Goal: Task Accomplishment & Management: Manage account settings

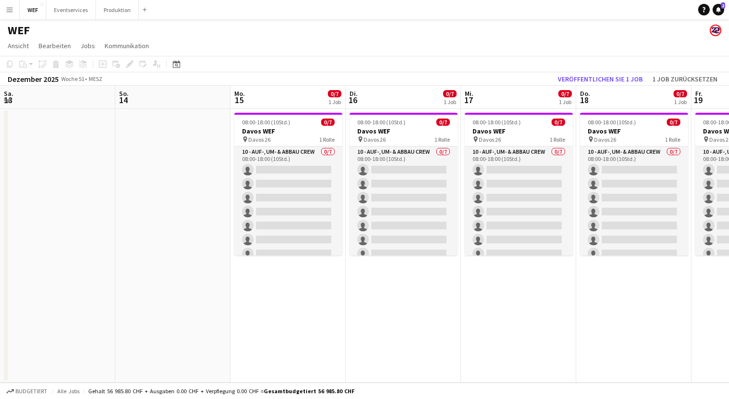
scroll to position [0, 238]
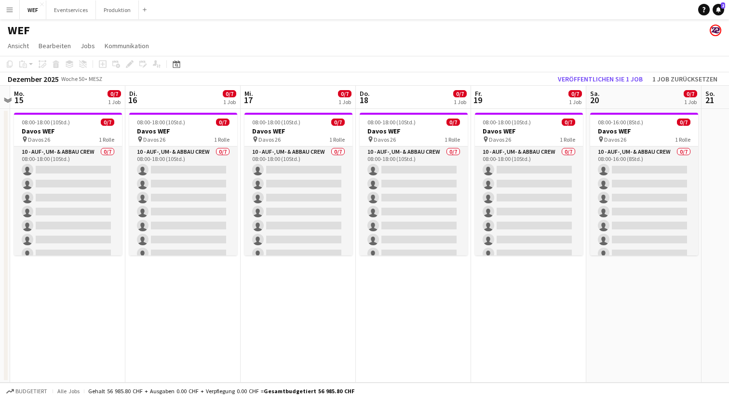
scroll to position [0, 334]
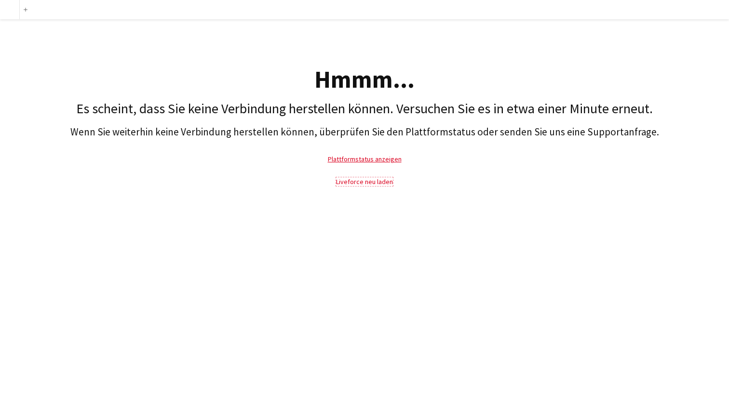
click at [346, 182] on link "Liveforce neu laden" at bounding box center [364, 181] width 57 height 9
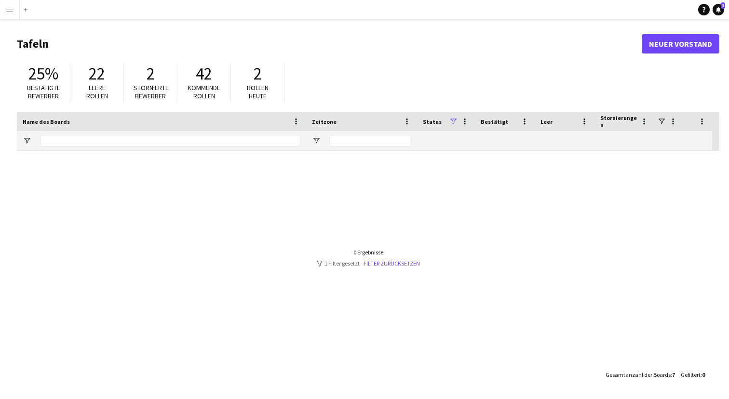
click at [10, 8] on app-icon "Menü" at bounding box center [10, 10] width 8 height 8
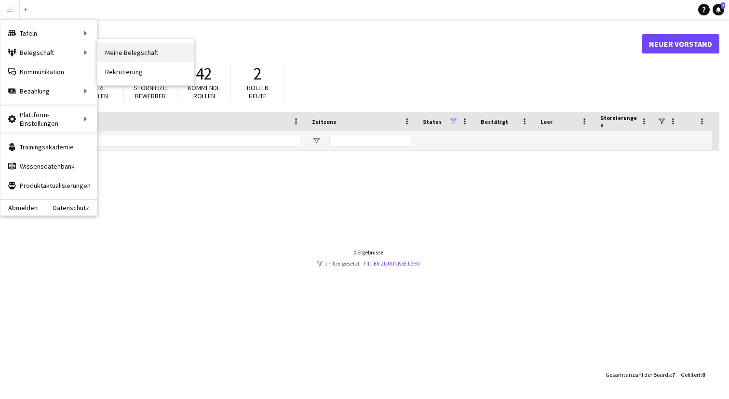
click at [118, 51] on link "Meine Belegschaft" at bounding box center [145, 52] width 96 height 19
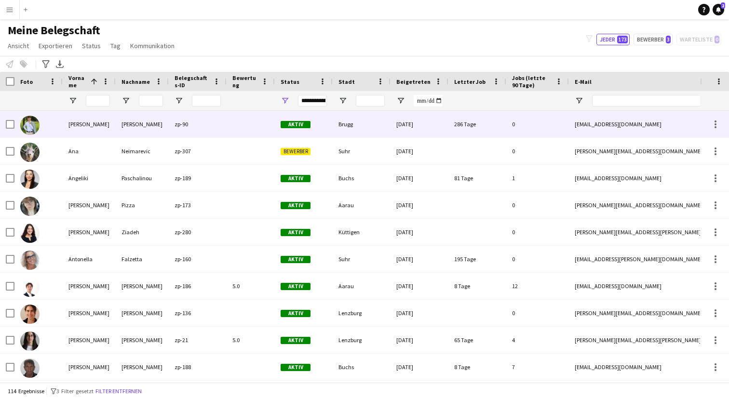
click at [95, 125] on div "Alexander" at bounding box center [89, 124] width 53 height 27
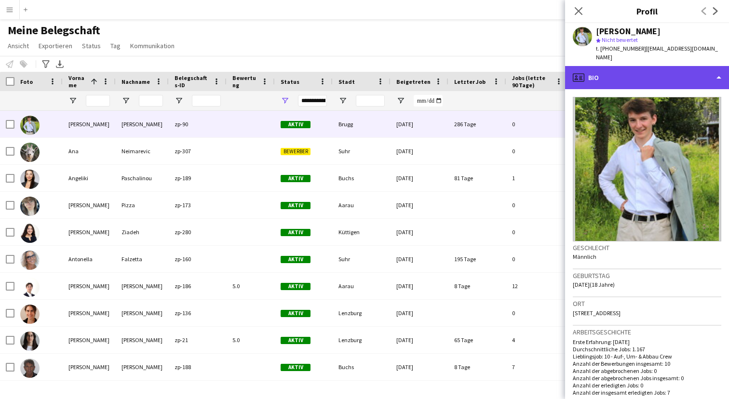
click at [717, 68] on div "profile Bio" at bounding box center [647, 77] width 164 height 23
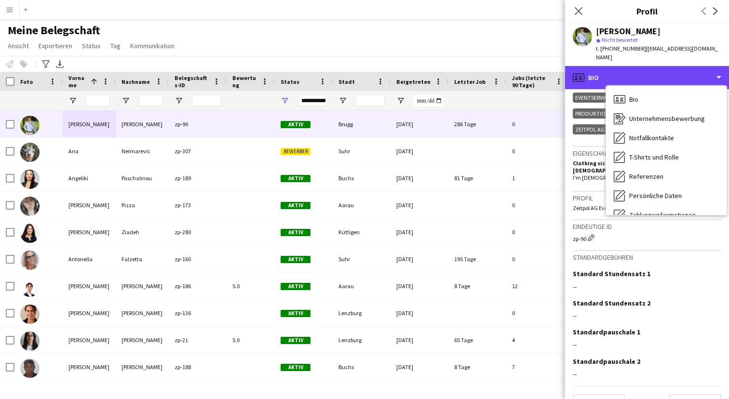
scroll to position [401, 0]
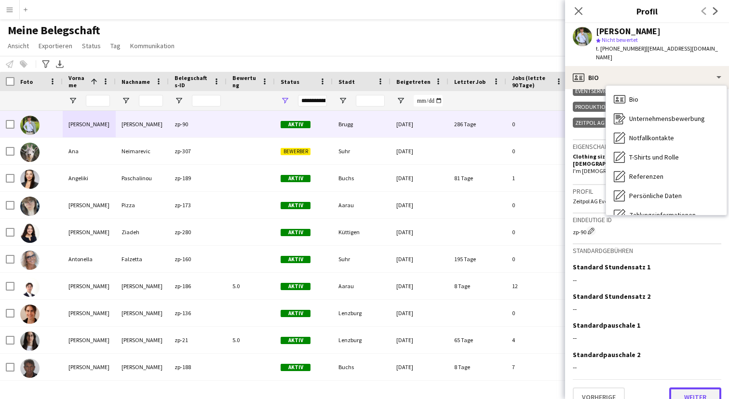
click at [693, 388] on button "Weiter" at bounding box center [695, 397] width 52 height 19
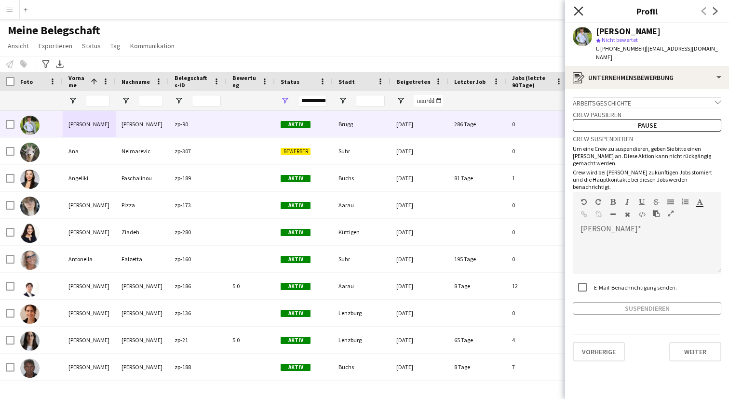
click at [581, 11] on icon "Pop-in schließen" at bounding box center [578, 10] width 9 height 9
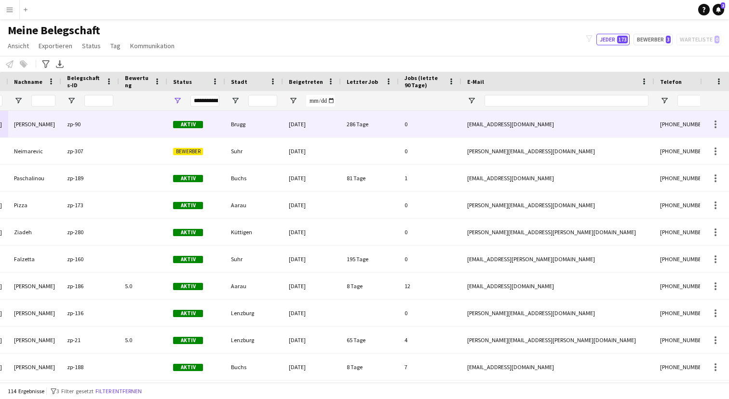
scroll to position [0, 0]
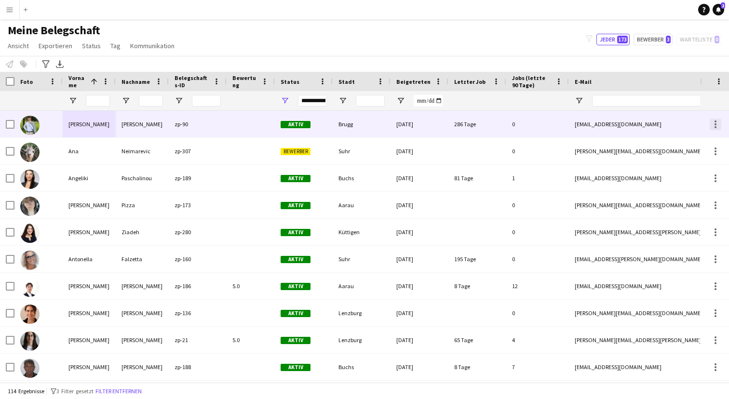
click at [715, 120] on div at bounding box center [715, 121] width 2 height 2
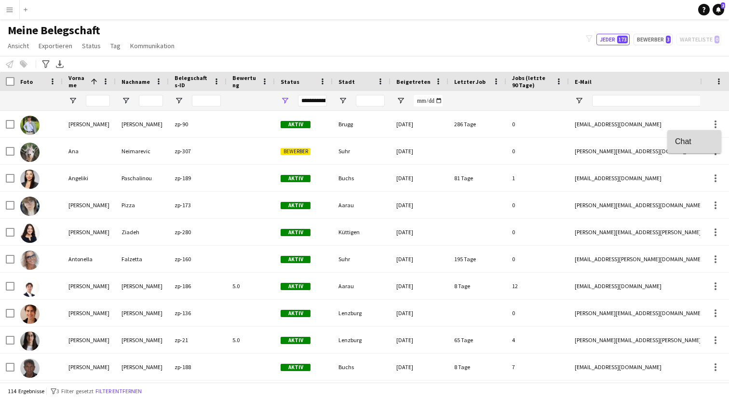
click at [684, 140] on span "Chat" at bounding box center [694, 141] width 39 height 9
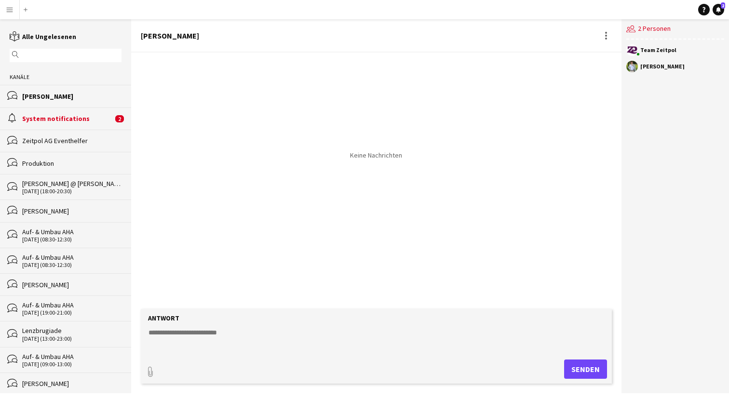
click at [209, 337] on textarea at bounding box center [377, 340] width 461 height 25
click at [401, 334] on textarea "**********" at bounding box center [377, 340] width 461 height 25
click at [476, 340] on textarea "**********" at bounding box center [377, 340] width 461 height 25
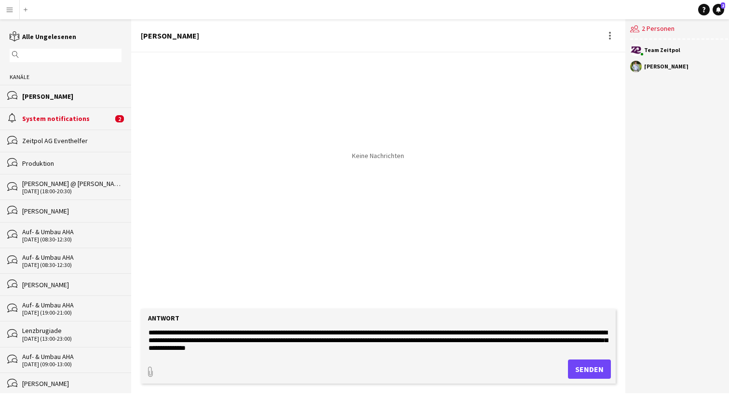
click at [193, 333] on textarea "**********" at bounding box center [377, 340] width 461 height 25
click at [542, 333] on textarea "**********" at bounding box center [377, 340] width 461 height 25
click at [392, 345] on textarea "**********" at bounding box center [377, 340] width 461 height 25
click at [281, 344] on textarea "**********" at bounding box center [377, 340] width 461 height 25
drag, startPoint x: 179, startPoint y: 347, endPoint x: 133, endPoint y: 300, distance: 66.1
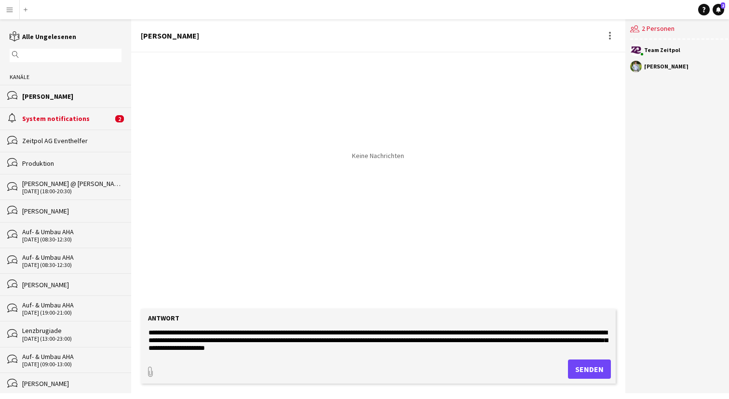
click at [133, 300] on div "**********" at bounding box center [378, 206] width 494 height 374
type textarea "**********"
click at [465, 356] on form "**********" at bounding box center [378, 346] width 475 height 75
click at [588, 365] on button "Senden" at bounding box center [589, 369] width 43 height 19
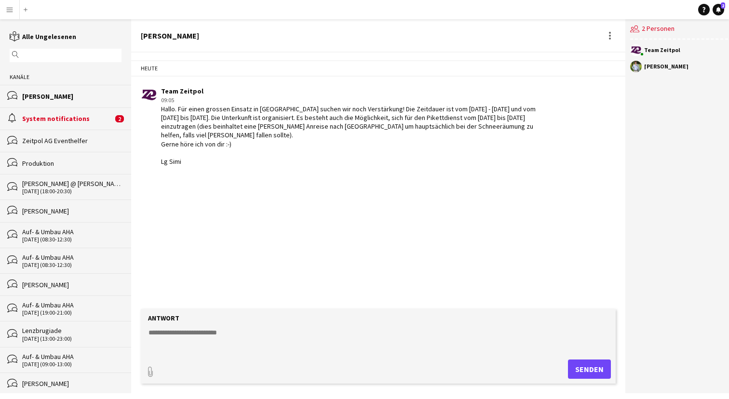
click at [9, 7] on app-icon "Menü" at bounding box center [10, 10] width 8 height 8
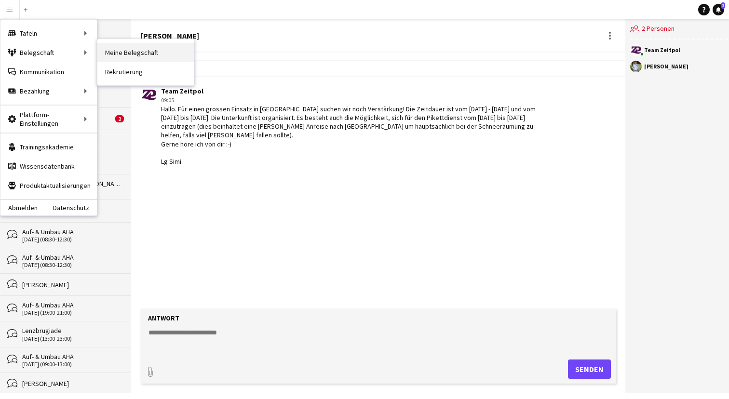
click at [128, 51] on link "Meine Belegschaft" at bounding box center [145, 52] width 96 height 19
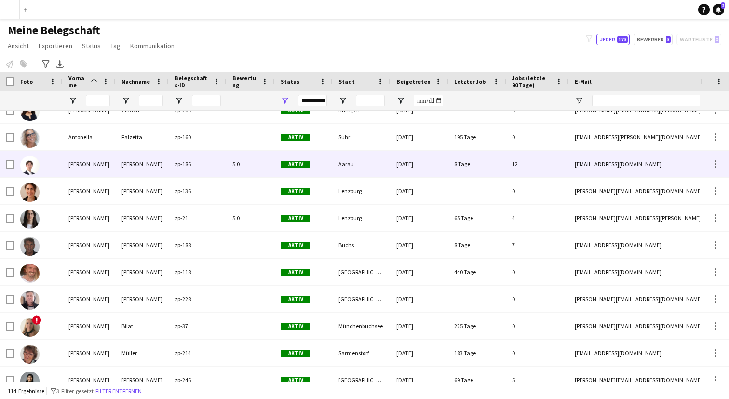
click at [103, 162] on div "Benjamin" at bounding box center [89, 164] width 53 height 27
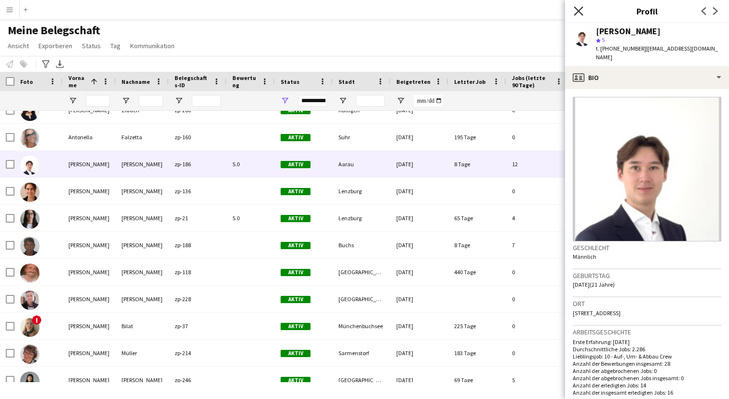
click at [576, 11] on icon "Pop-in schließen" at bounding box center [578, 10] width 9 height 9
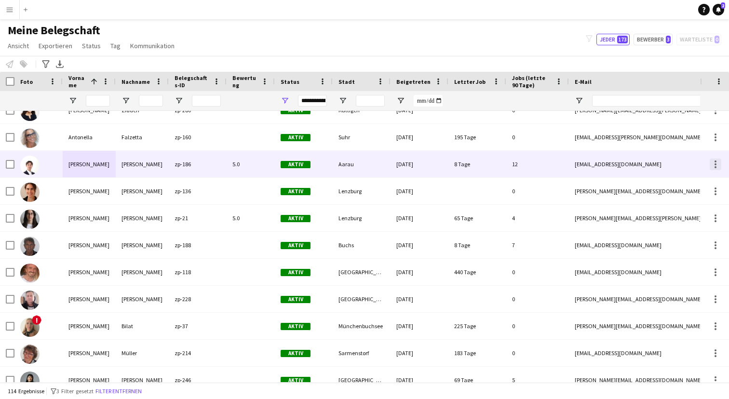
click at [712, 161] on div at bounding box center [715, 165] width 12 height 12
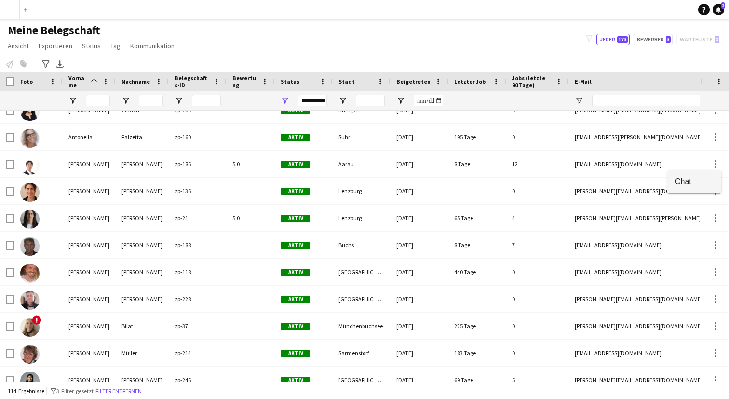
click at [695, 181] on span "Chat" at bounding box center [694, 181] width 39 height 9
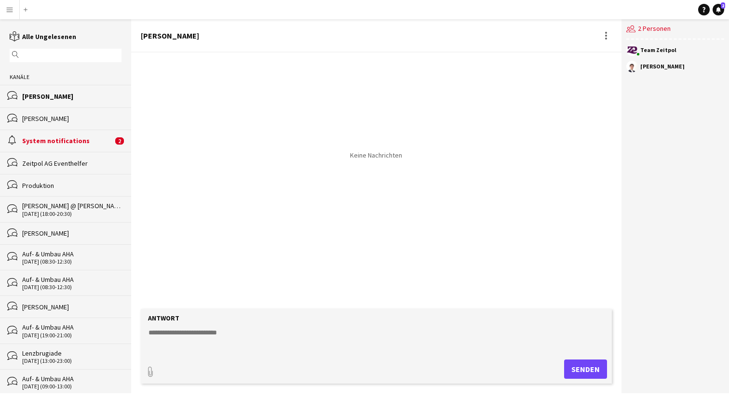
click at [264, 334] on textarea at bounding box center [377, 340] width 461 height 25
paste textarea "**********"
type textarea "**********"
click at [584, 366] on button "Senden" at bounding box center [589, 369] width 43 height 19
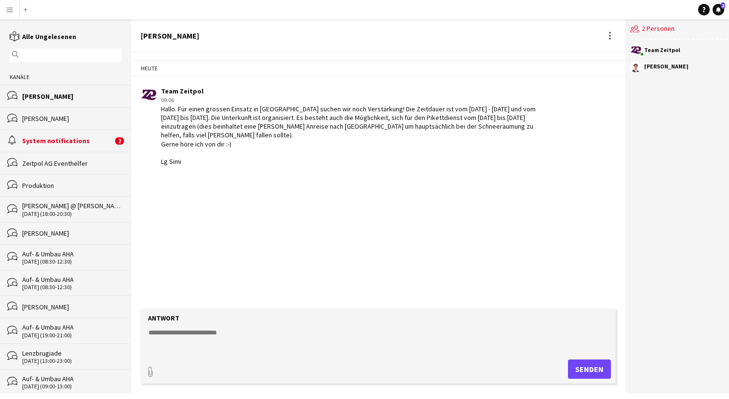
click at [8, 9] on app-icon "Menü" at bounding box center [10, 10] width 8 height 8
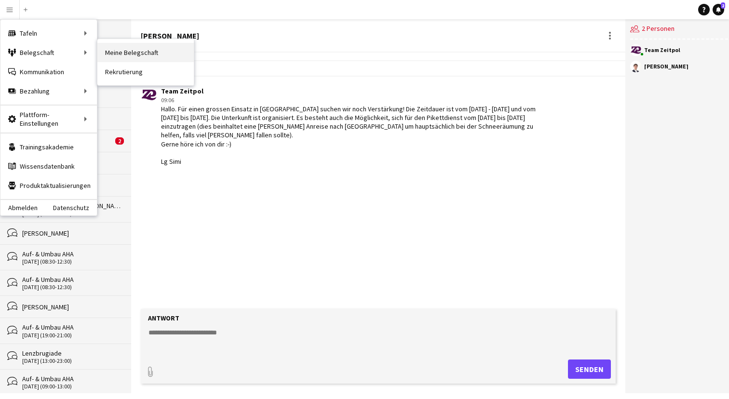
click at [129, 56] on link "Meine Belegschaft" at bounding box center [145, 52] width 96 height 19
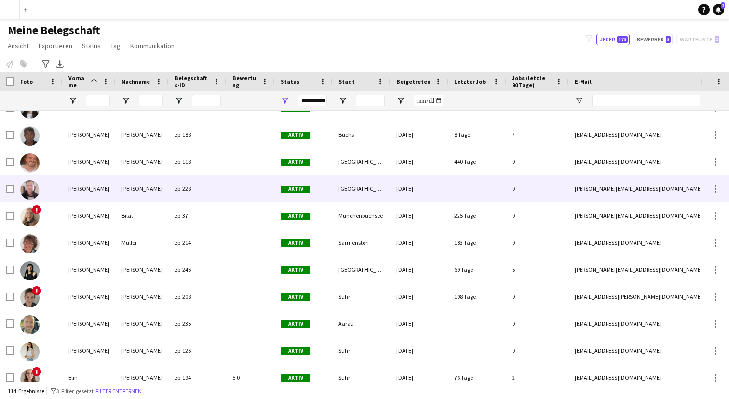
click at [29, 190] on img at bounding box center [29, 189] width 19 height 19
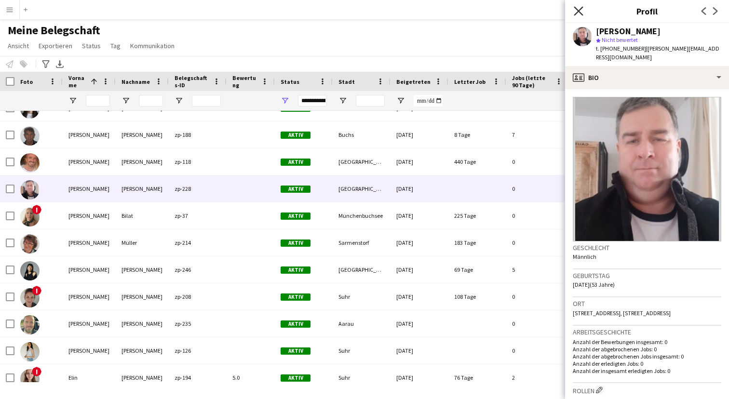
click at [580, 11] on icon "Pop-in schließen" at bounding box center [578, 10] width 9 height 9
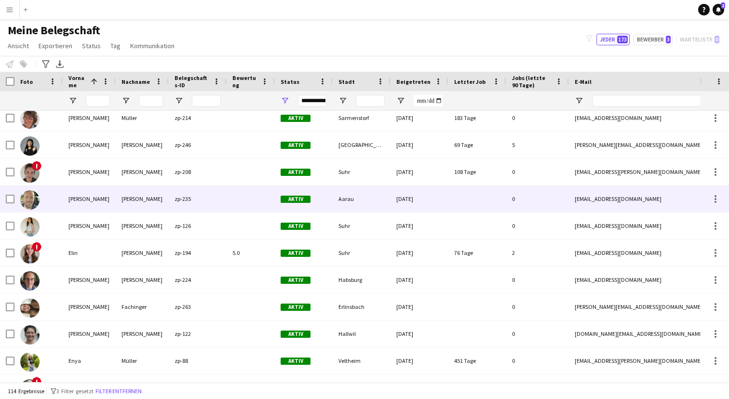
click at [87, 206] on div "Dominic" at bounding box center [89, 199] width 53 height 27
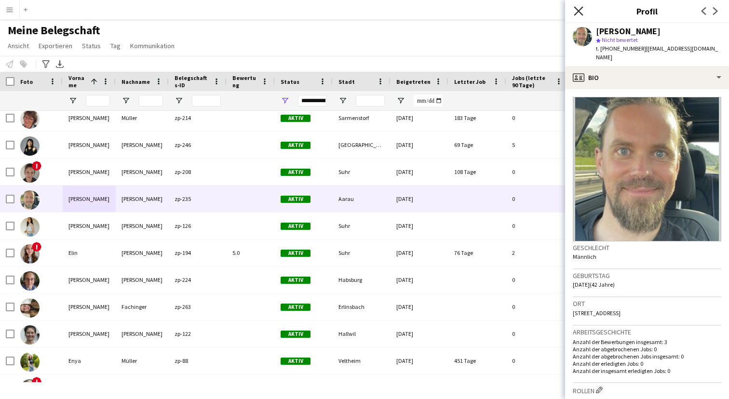
click at [577, 12] on icon at bounding box center [578, 10] width 9 height 9
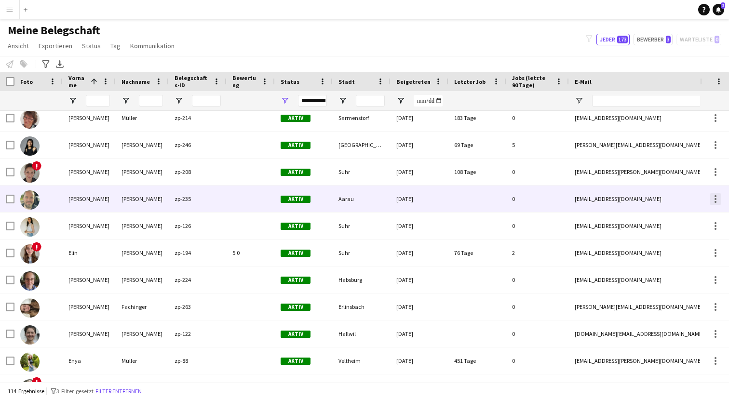
click at [714, 198] on div at bounding box center [715, 199] width 2 height 2
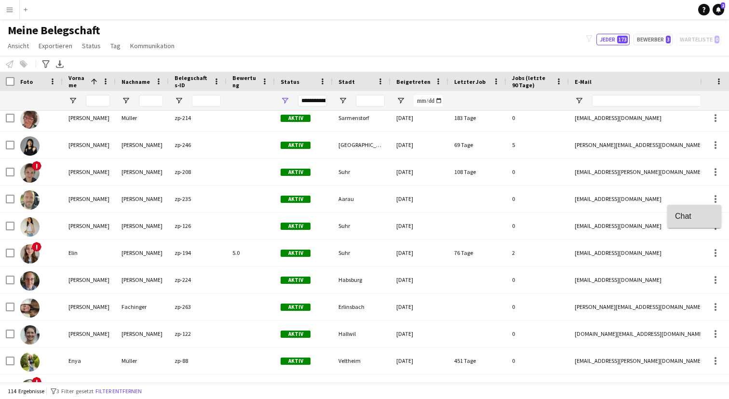
click at [695, 219] on span "Chat" at bounding box center [694, 216] width 39 height 9
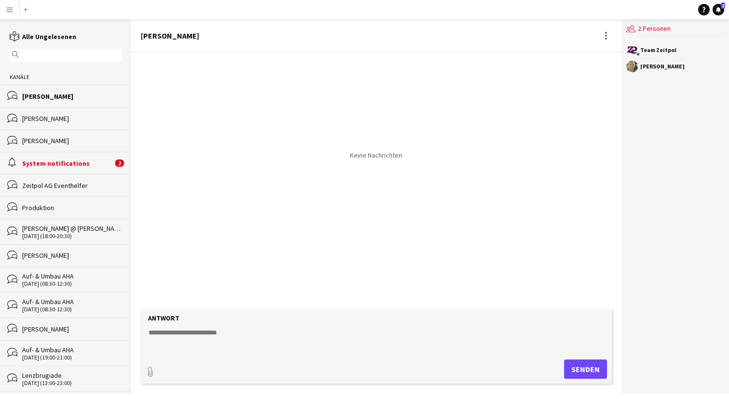
click at [208, 342] on textarea at bounding box center [377, 340] width 461 height 25
paste textarea "**********"
type textarea "**********"
click at [581, 366] on button "Senden" at bounding box center [589, 369] width 43 height 19
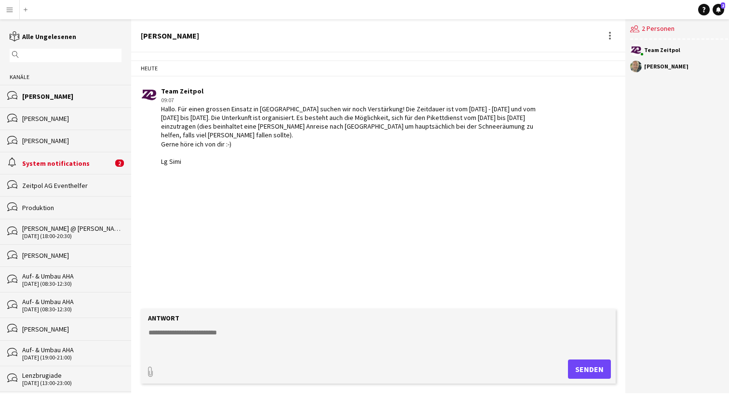
click at [11, 12] on app-icon "Menü" at bounding box center [10, 10] width 8 height 8
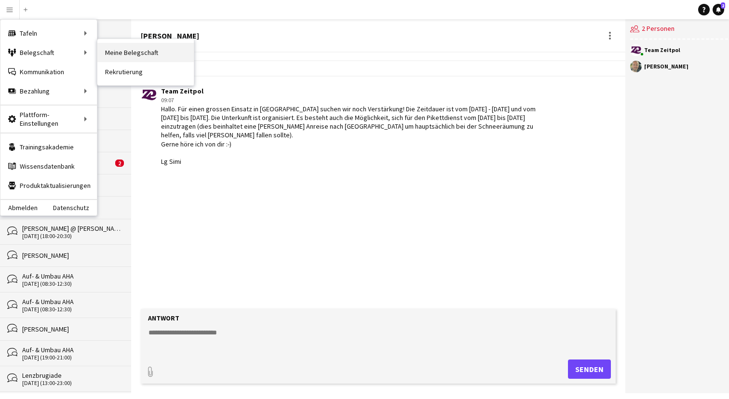
click at [125, 53] on link "Meine Belegschaft" at bounding box center [145, 52] width 96 height 19
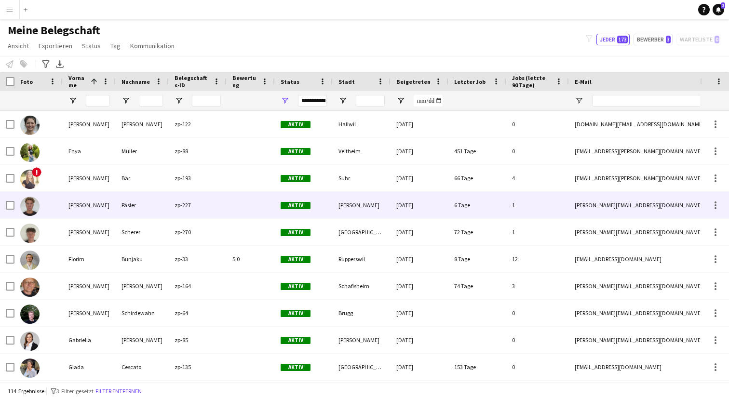
click at [126, 209] on div "Päsler" at bounding box center [142, 205] width 53 height 27
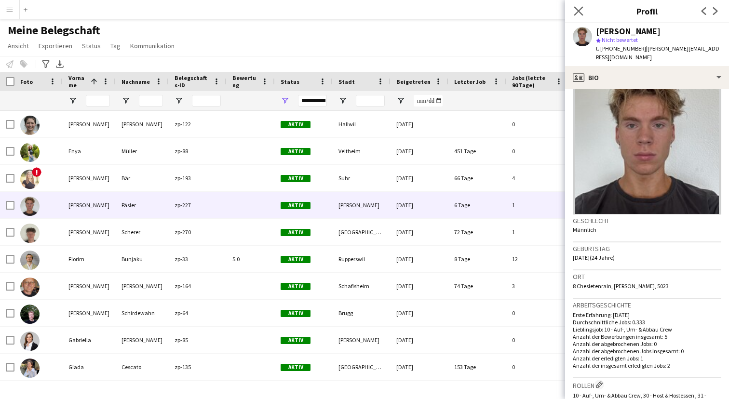
click at [578, 6] on app-icon "Pop-in schließen" at bounding box center [579, 11] width 14 height 14
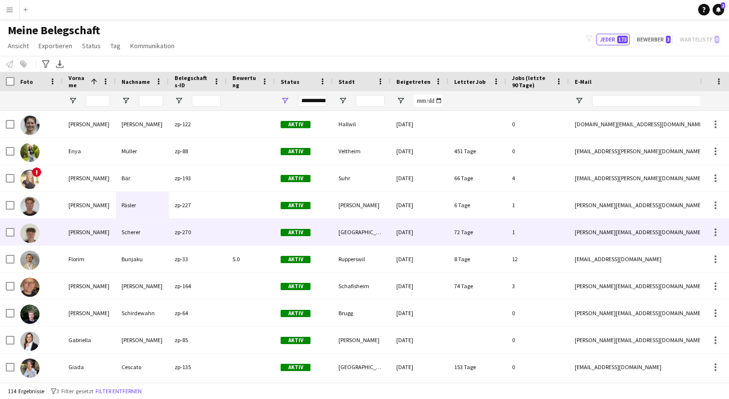
click at [82, 225] on div "Florian" at bounding box center [89, 232] width 53 height 27
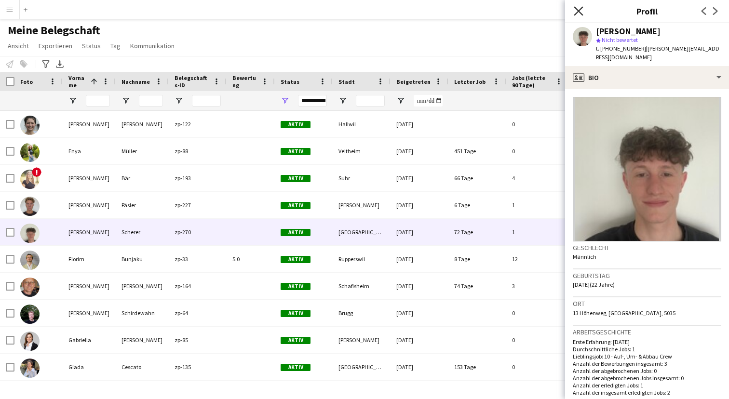
click at [580, 13] on icon at bounding box center [578, 10] width 9 height 9
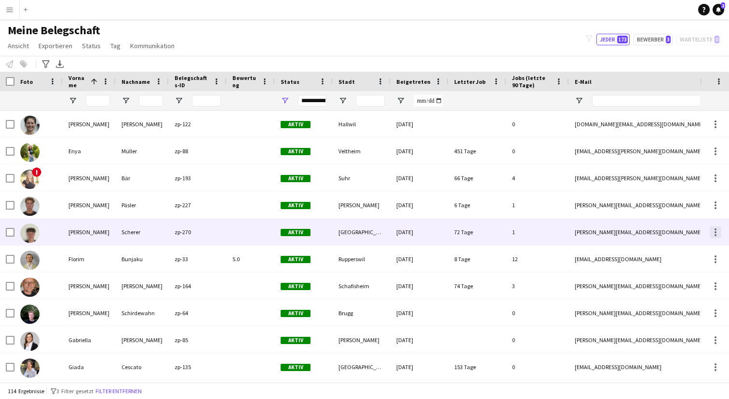
click at [716, 228] on div at bounding box center [715, 233] width 12 height 12
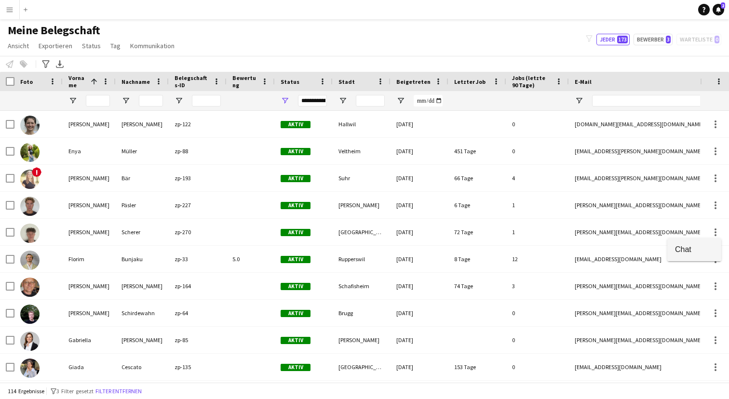
click at [675, 249] on span "Chat" at bounding box center [694, 249] width 39 height 9
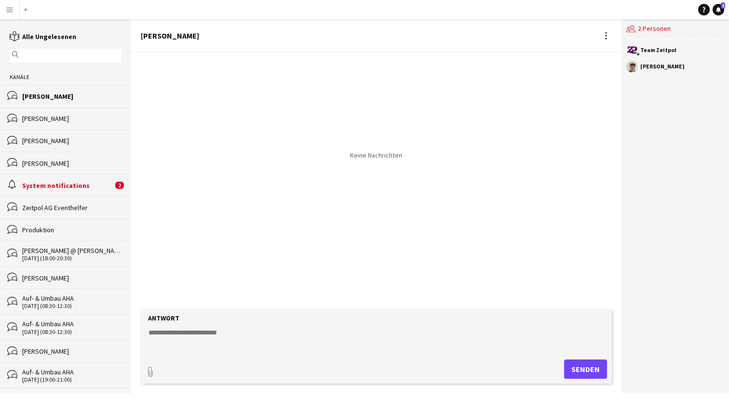
click at [235, 326] on form "Antwort paperclip Senden" at bounding box center [376, 346] width 471 height 75
click at [201, 334] on textarea at bounding box center [377, 340] width 461 height 25
paste textarea "**********"
type textarea "**********"
click at [584, 367] on button "Senden" at bounding box center [589, 369] width 43 height 19
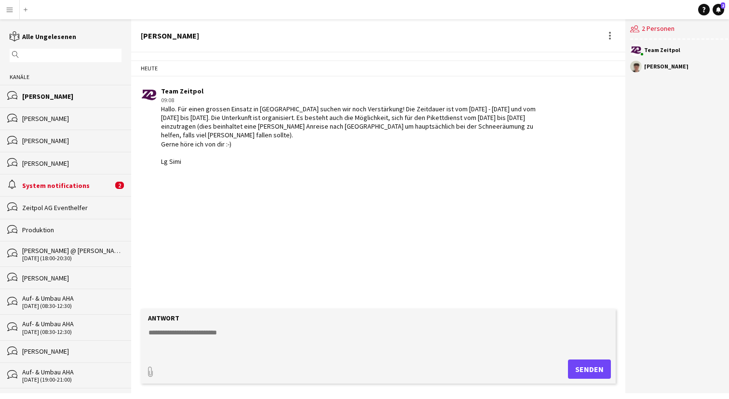
click at [10, 10] on app-icon "Menü" at bounding box center [10, 10] width 8 height 8
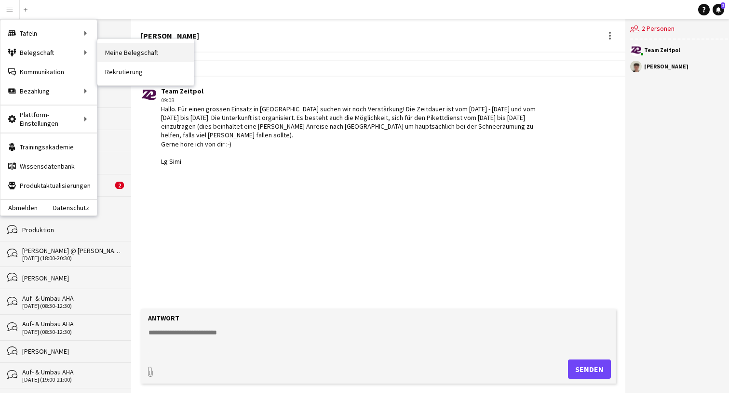
click at [147, 53] on link "Meine Belegschaft" at bounding box center [145, 52] width 96 height 19
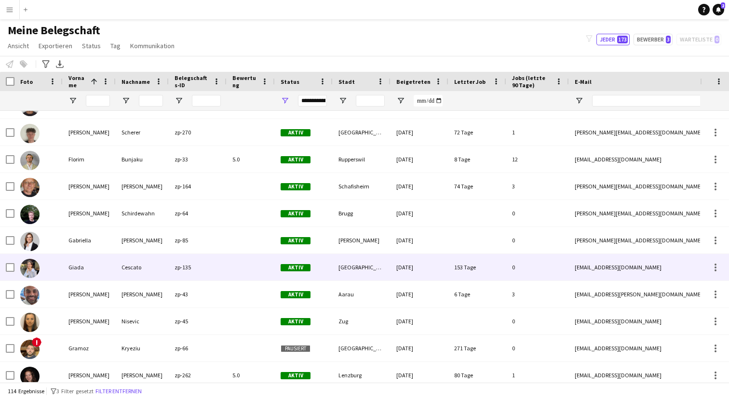
scroll to position [683, 0]
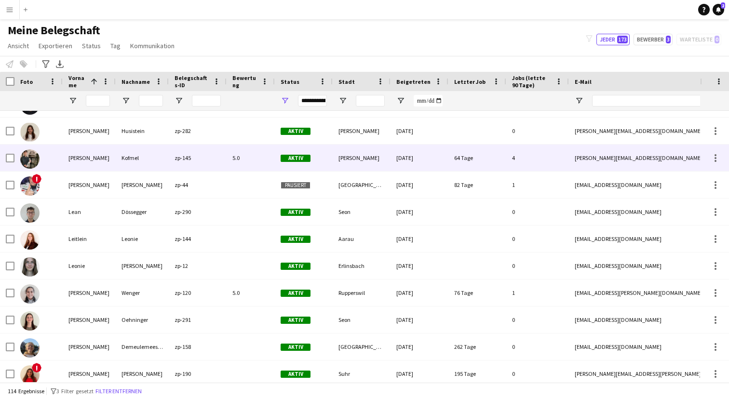
click at [127, 157] on div "Kofmel" at bounding box center [142, 158] width 53 height 27
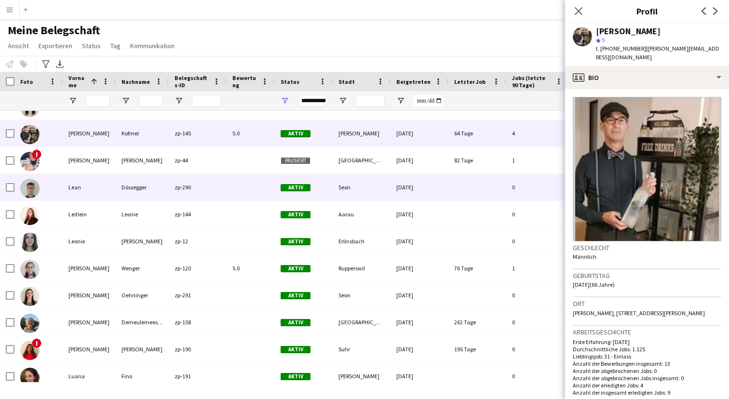
click at [113, 184] on div "Lean" at bounding box center [89, 187] width 53 height 27
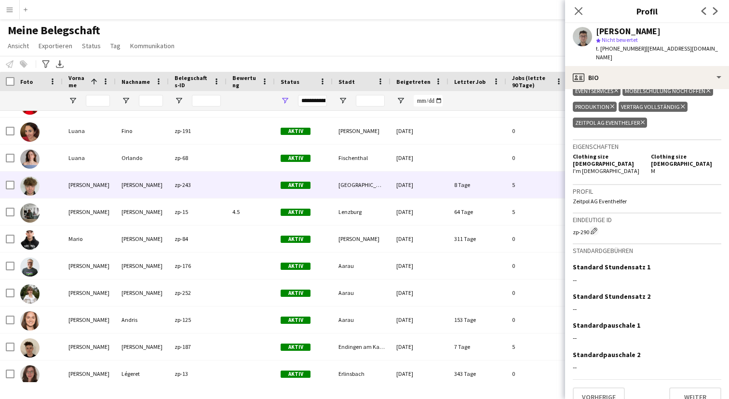
click at [140, 190] on div "Marty" at bounding box center [142, 185] width 53 height 27
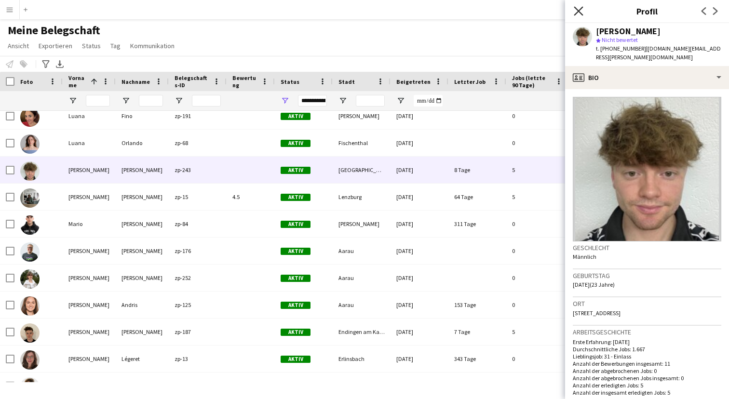
click at [578, 11] on icon at bounding box center [578, 10] width 9 height 9
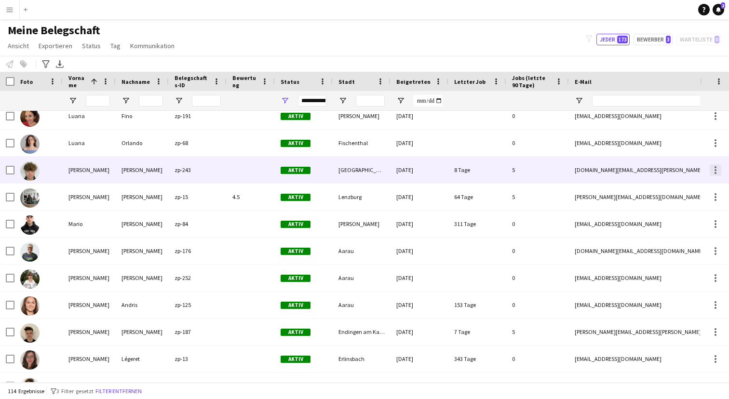
click at [715, 171] on div at bounding box center [715, 170] width 12 height 12
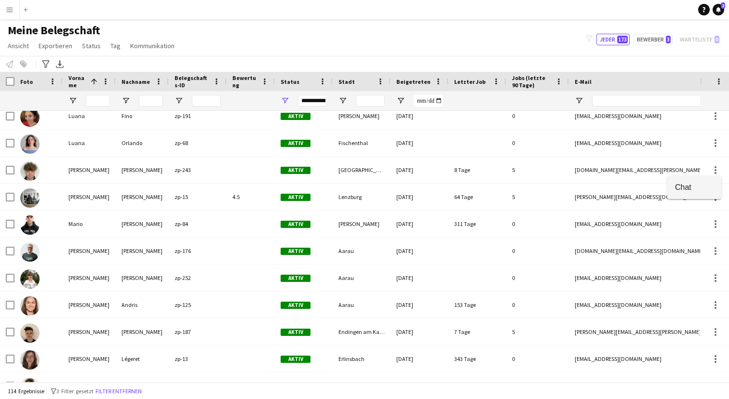
click at [690, 189] on span "Chat" at bounding box center [694, 187] width 39 height 9
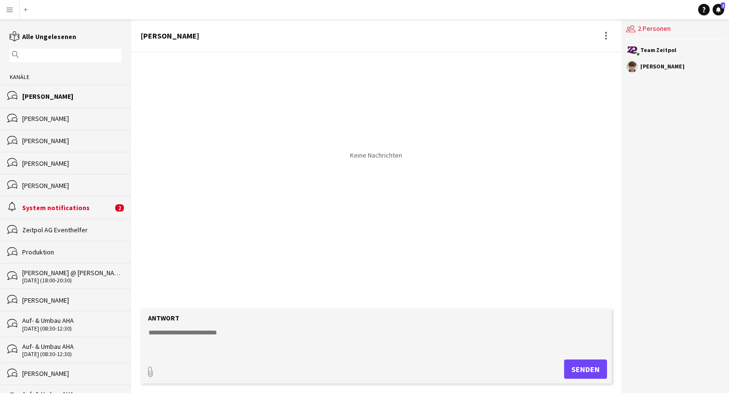
click at [215, 338] on textarea at bounding box center [377, 340] width 461 height 25
paste textarea "**********"
type textarea "**********"
click at [585, 362] on button "Senden" at bounding box center [589, 369] width 43 height 19
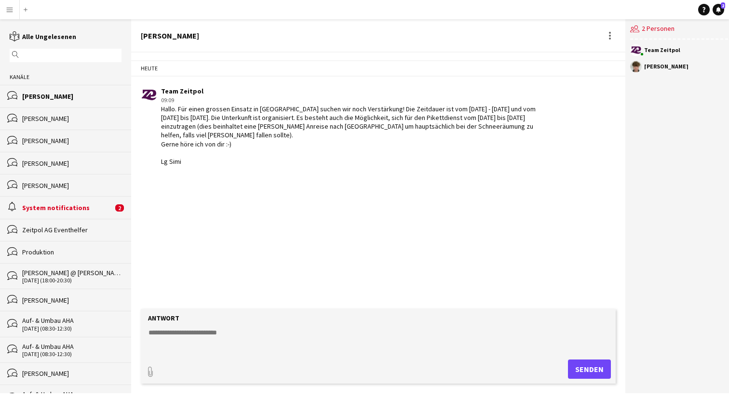
click at [9, 11] on app-icon "Menü" at bounding box center [10, 10] width 8 height 8
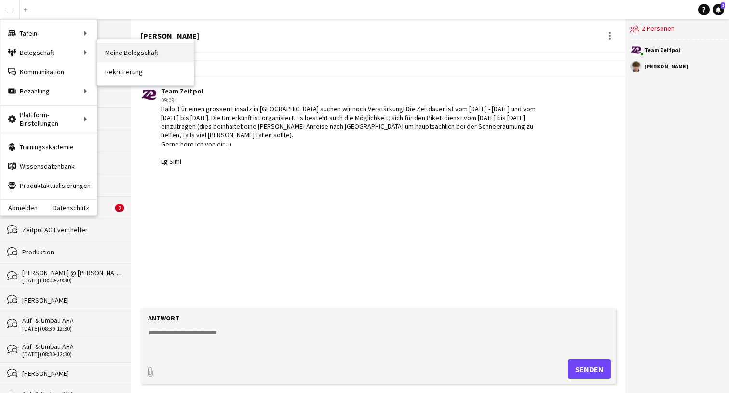
click at [143, 54] on link "Meine Belegschaft" at bounding box center [145, 52] width 96 height 19
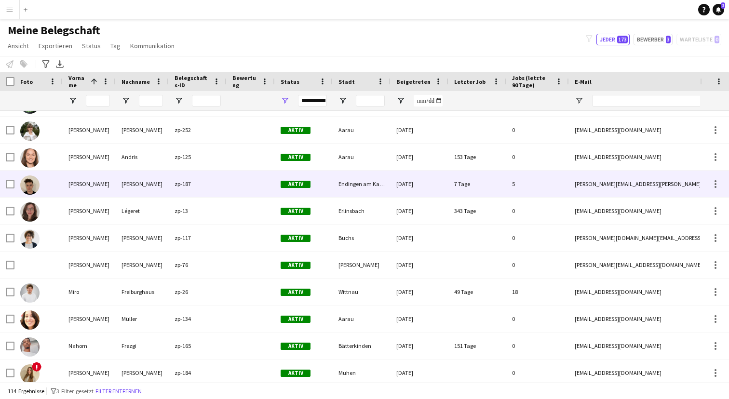
click at [122, 181] on div "Spittler" at bounding box center [142, 184] width 53 height 27
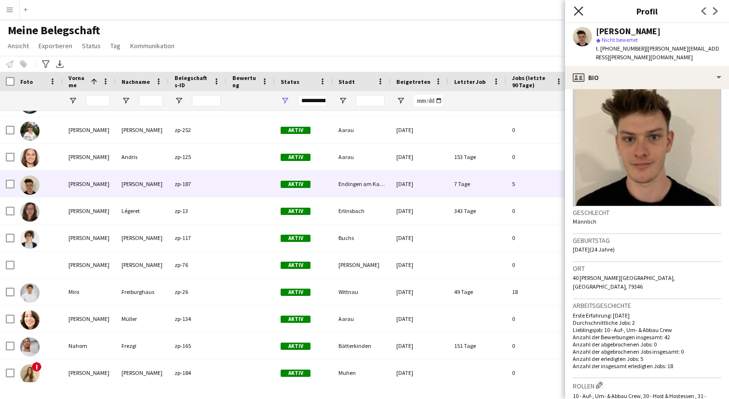
click at [578, 8] on icon "Pop-in schließen" at bounding box center [578, 10] width 9 height 9
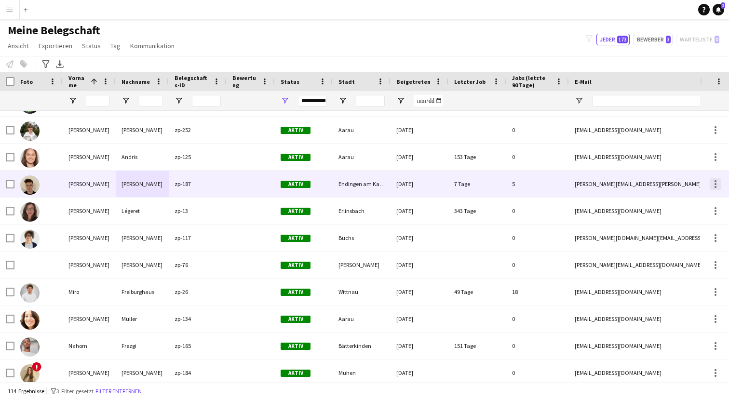
click at [717, 187] on div at bounding box center [715, 184] width 12 height 12
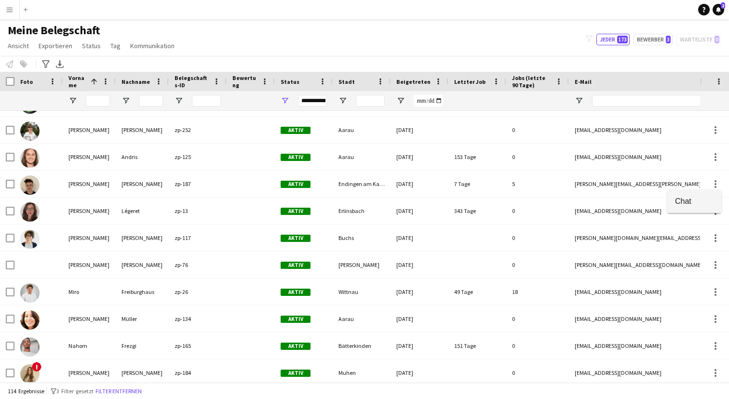
click at [685, 200] on span "Chat" at bounding box center [694, 201] width 39 height 9
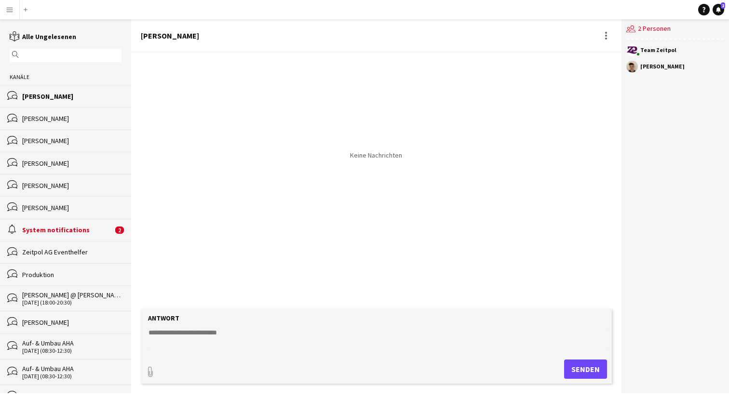
click at [240, 331] on textarea at bounding box center [377, 340] width 461 height 25
paste textarea "**********"
type textarea "**********"
click at [580, 365] on button "Senden" at bounding box center [589, 369] width 43 height 19
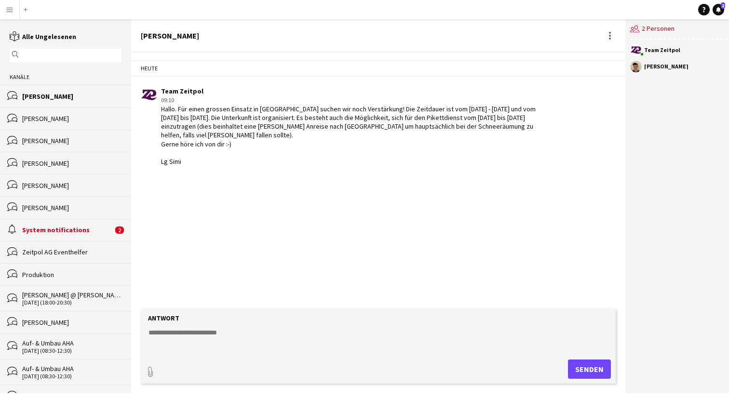
click at [13, 9] on app-icon "Menü" at bounding box center [10, 10] width 8 height 8
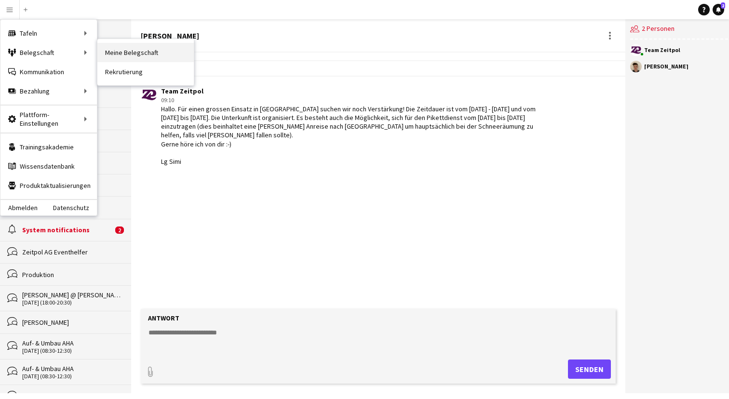
click at [123, 59] on link "Meine Belegschaft" at bounding box center [145, 52] width 96 height 19
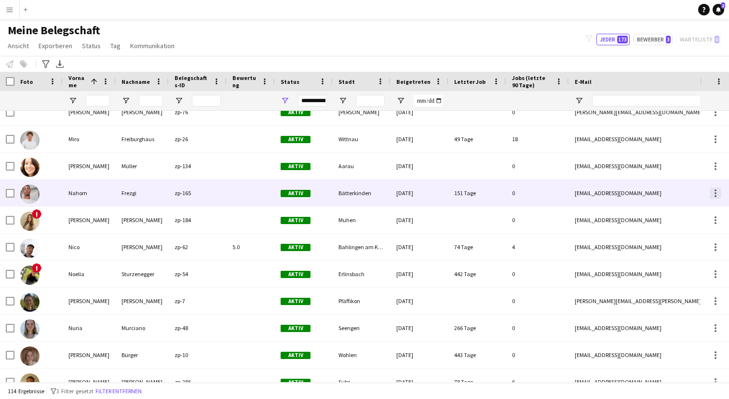
click at [715, 196] on div at bounding box center [715, 196] width 2 height 2
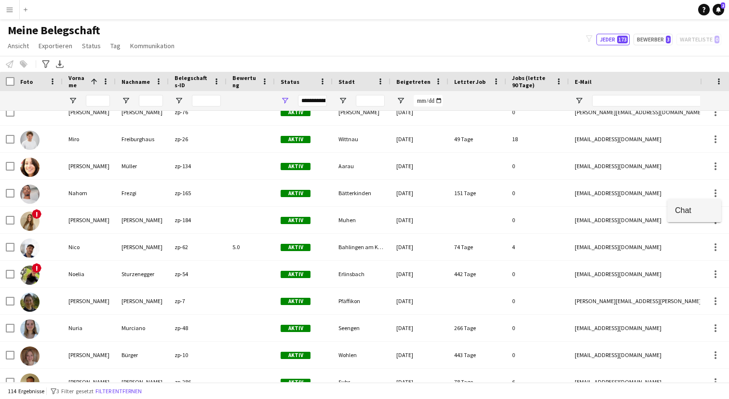
click at [697, 211] on span "Chat" at bounding box center [694, 210] width 39 height 9
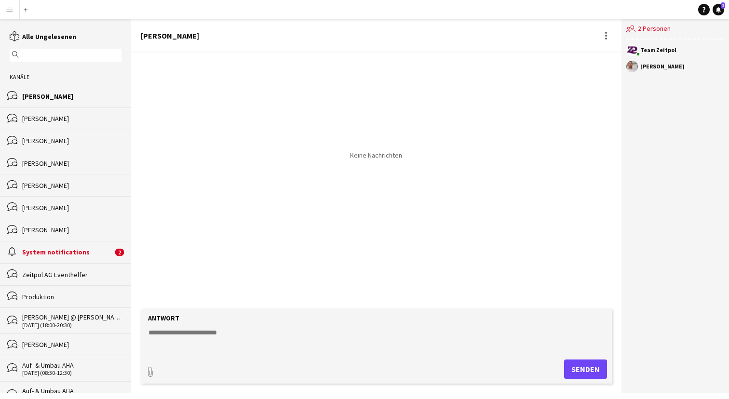
click at [213, 336] on textarea at bounding box center [377, 340] width 461 height 25
paste textarea "**********"
type textarea "**********"
click at [582, 367] on button "Senden" at bounding box center [589, 369] width 43 height 19
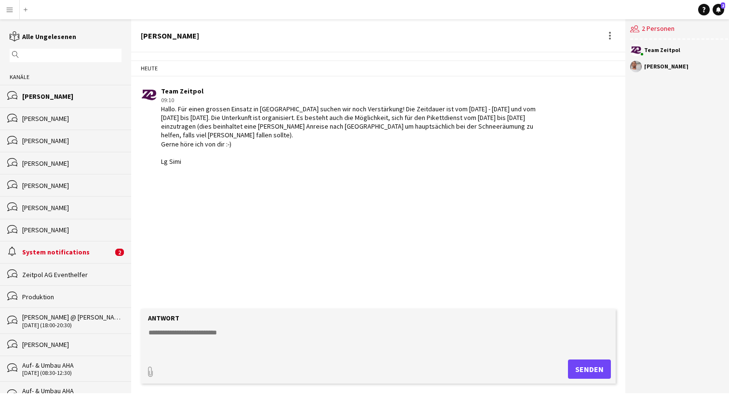
click at [12, 9] on app-icon "Menü" at bounding box center [10, 10] width 8 height 8
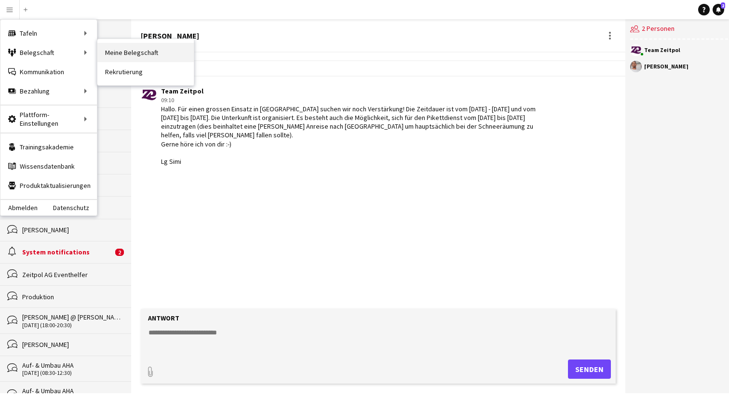
click at [120, 56] on link "Meine Belegschaft" at bounding box center [145, 52] width 96 height 19
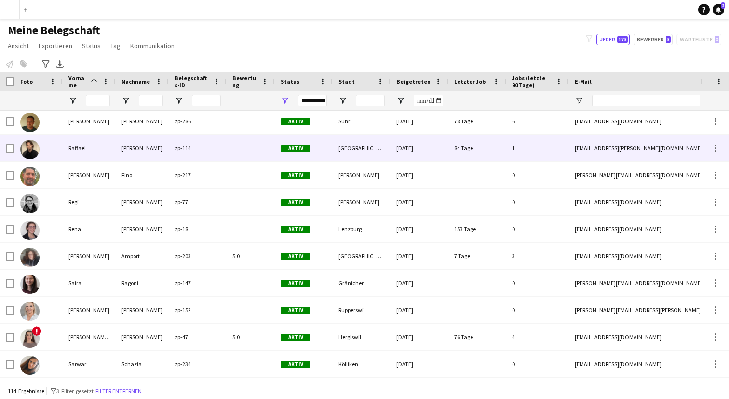
click at [120, 142] on div "Cavegn" at bounding box center [142, 148] width 53 height 27
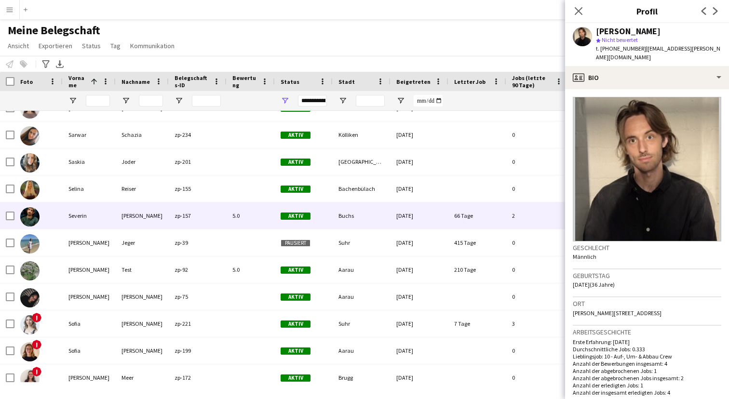
click at [124, 223] on div "Merz" at bounding box center [142, 215] width 53 height 27
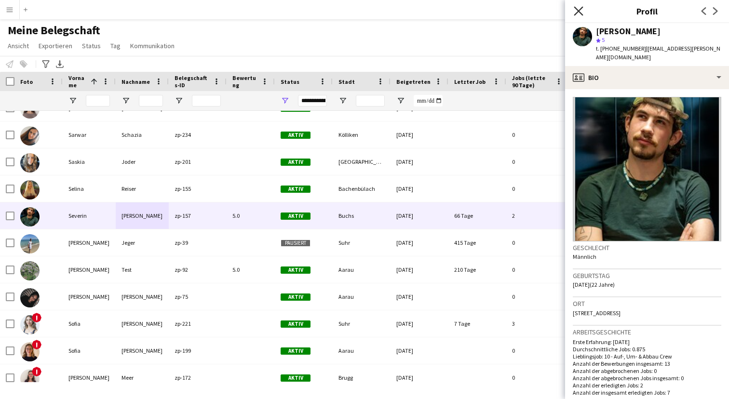
click at [578, 13] on icon "Pop-in schließen" at bounding box center [578, 10] width 9 height 9
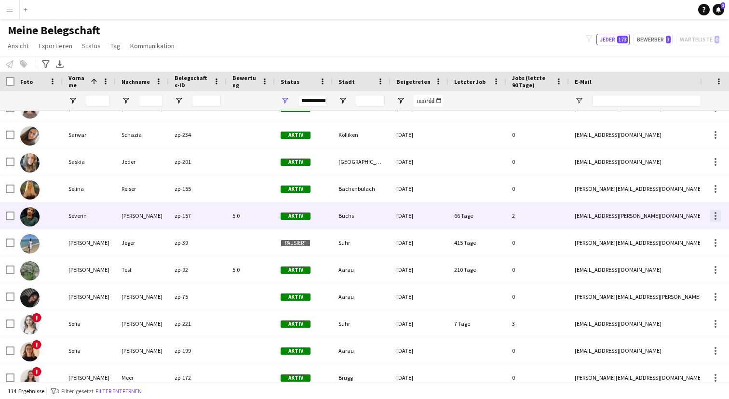
click at [716, 213] on div at bounding box center [715, 216] width 12 height 12
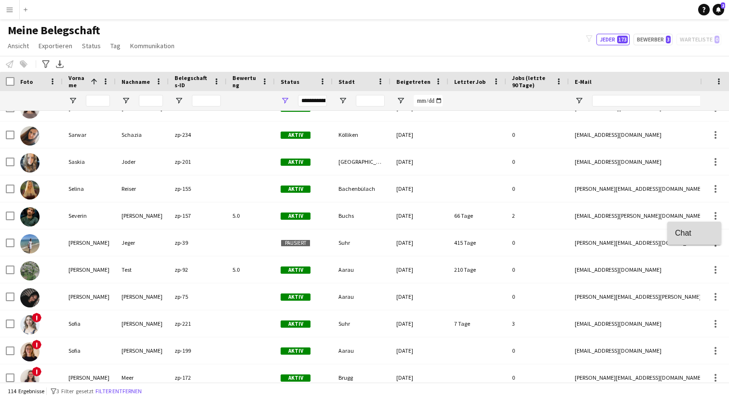
click at [678, 232] on span "Chat" at bounding box center [694, 232] width 39 height 9
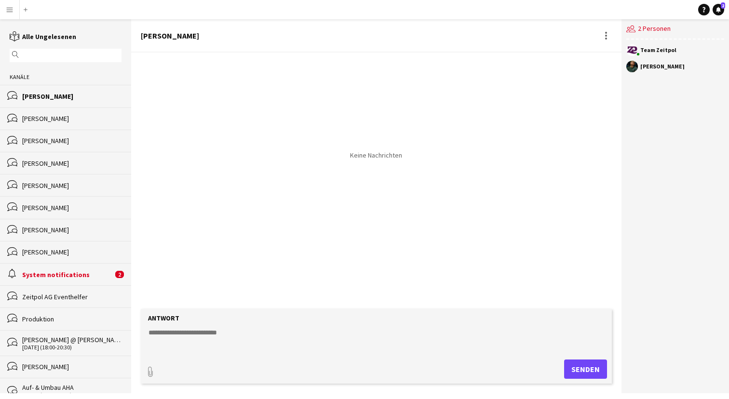
click at [212, 339] on textarea at bounding box center [377, 340] width 461 height 25
paste textarea "**********"
type textarea "**********"
click at [590, 366] on button "Senden" at bounding box center [589, 369] width 43 height 19
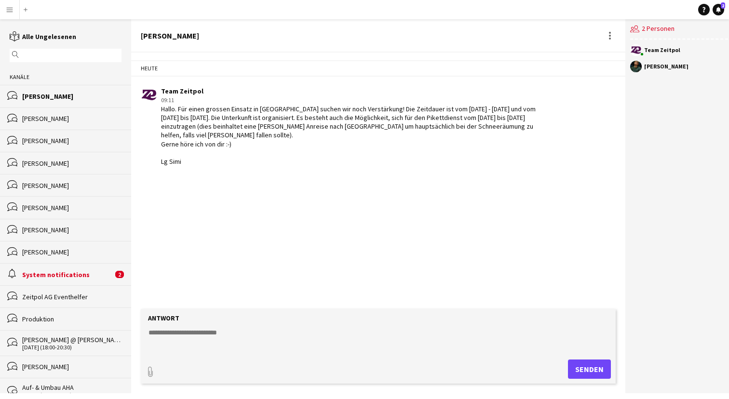
click at [11, 9] on app-icon "Menü" at bounding box center [10, 10] width 8 height 8
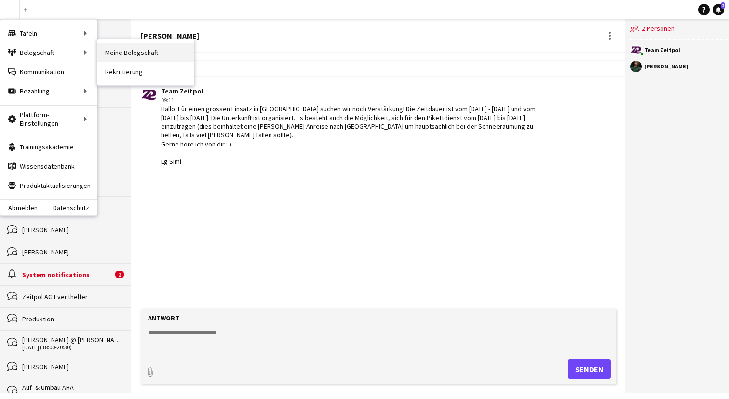
click at [142, 54] on link "Meine Belegschaft" at bounding box center [145, 52] width 96 height 19
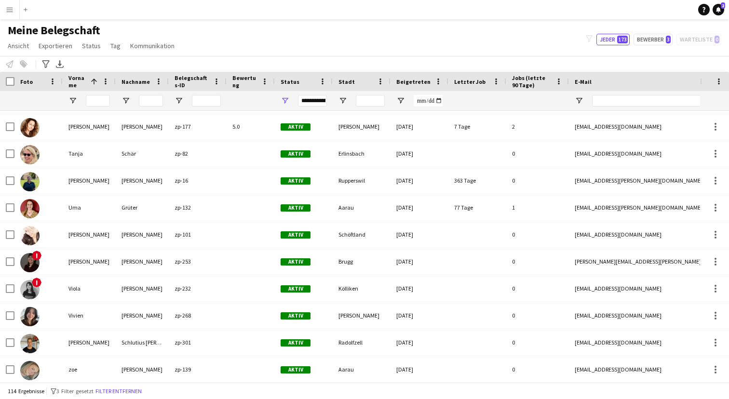
click at [9, 11] on app-icon "Menü" at bounding box center [10, 10] width 8 height 8
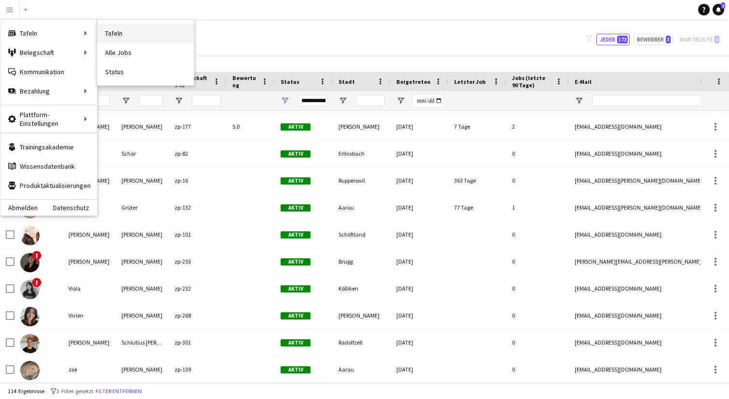
click at [121, 31] on link "Tafeln" at bounding box center [145, 33] width 96 height 19
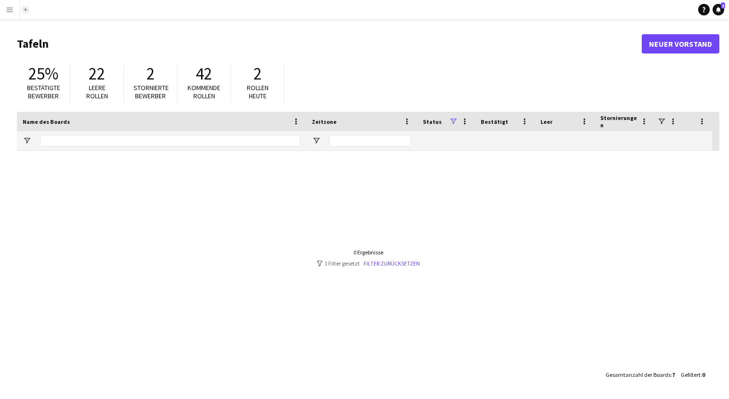
click at [24, 8] on app-icon "Hinzufügen" at bounding box center [26, 10] width 4 height 4
click at [39, 11] on button "WEF Schließen" at bounding box center [33, 9] width 26 height 19
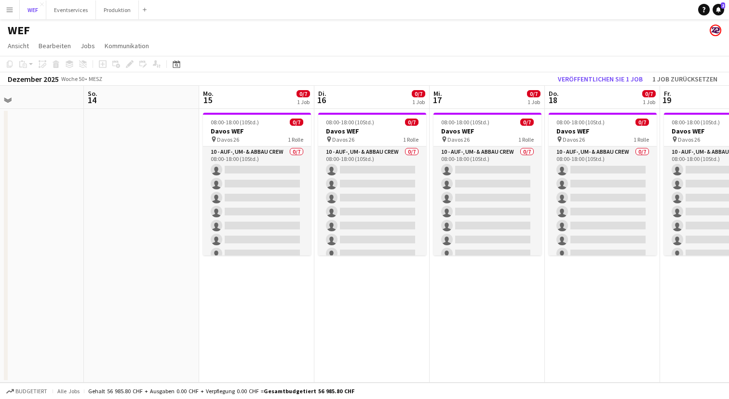
scroll to position [0, 288]
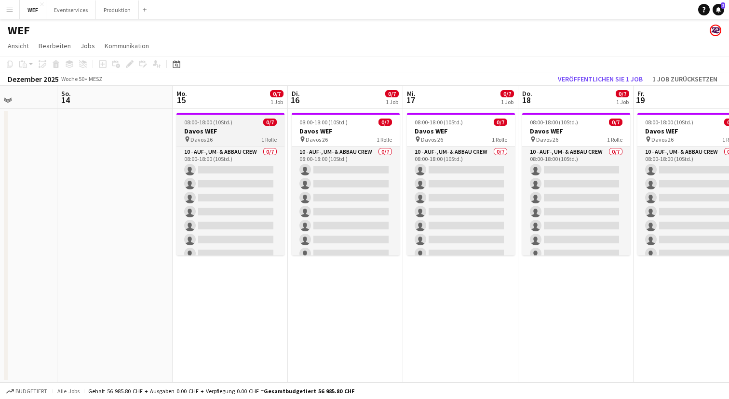
click at [236, 142] on div "pin Davos 26 1 Rolle" at bounding box center [230, 139] width 108 height 8
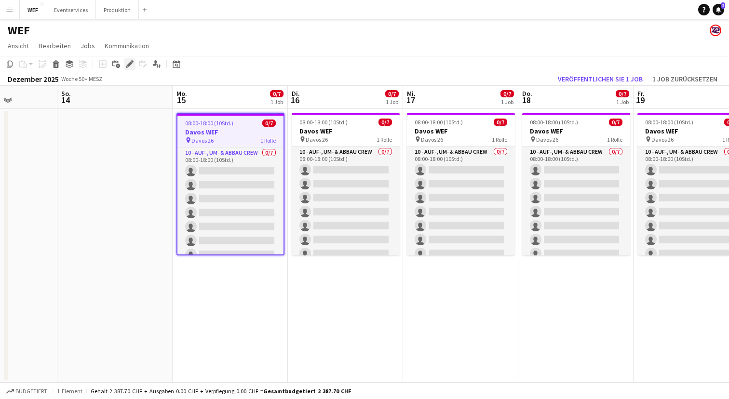
click at [133, 66] on icon "Bearbeiten" at bounding box center [130, 64] width 8 height 8
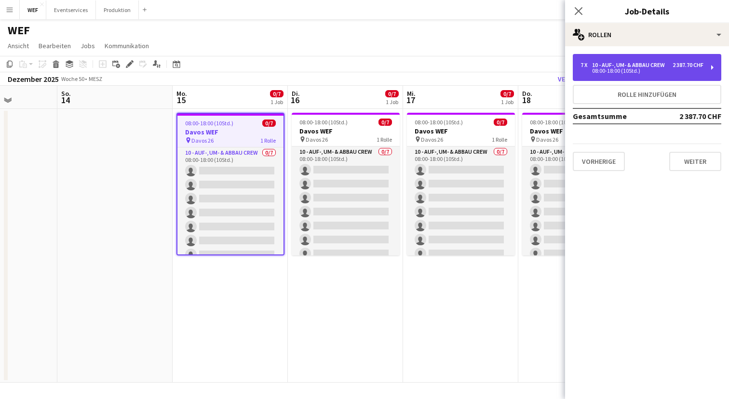
click at [671, 62] on div "7 x 10 - Auf-, Um- & Abbau Crew 2 387.70 CHF" at bounding box center [641, 65] width 123 height 7
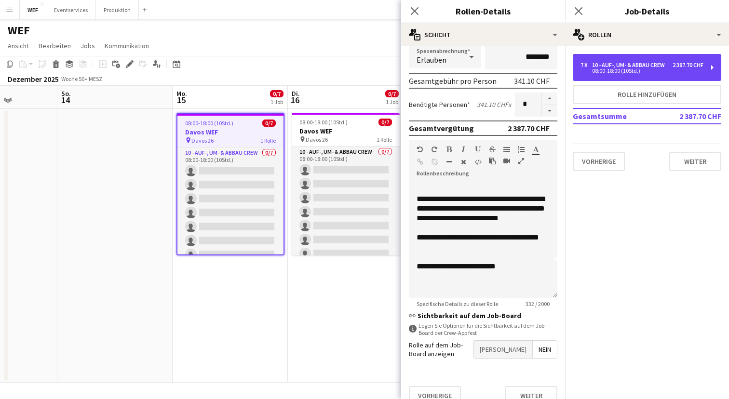
scroll to position [209, 0]
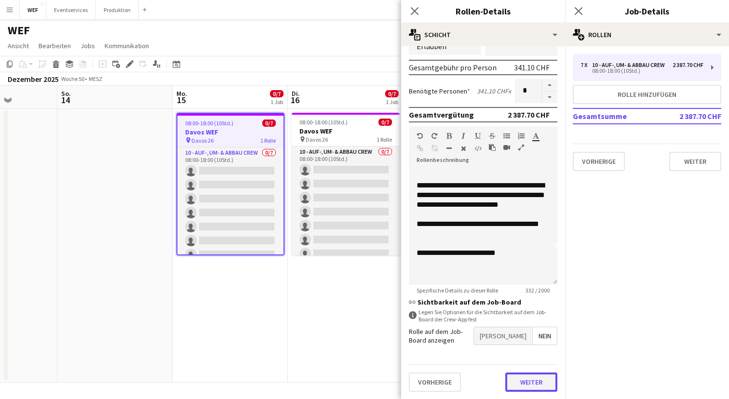
click at [529, 382] on button "Weiter" at bounding box center [531, 382] width 52 height 19
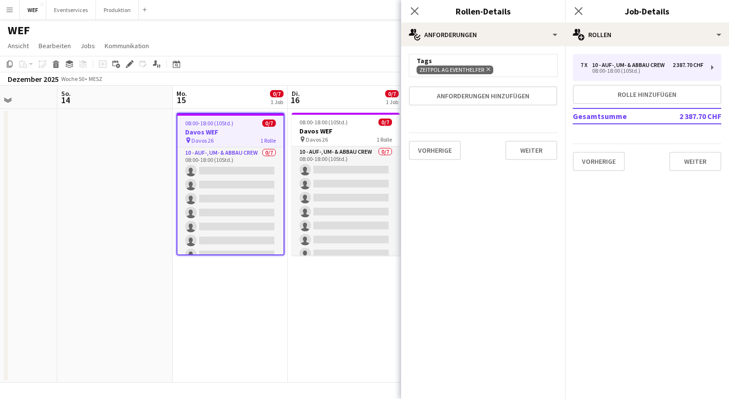
click at [488, 69] on icon "Entfernen" at bounding box center [487, 69] width 6 height 6
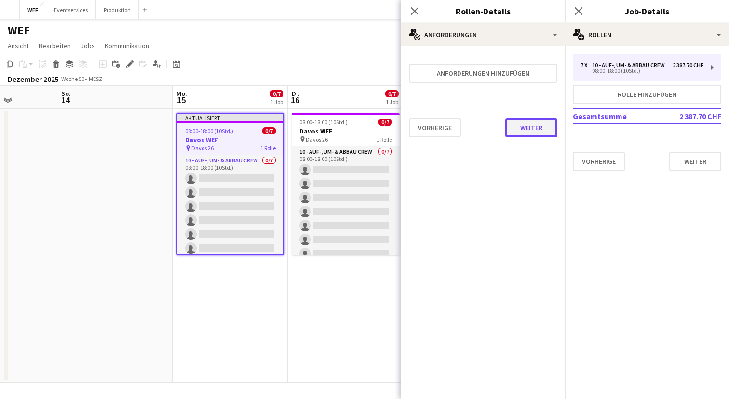
click at [533, 125] on button "Weiter" at bounding box center [531, 127] width 52 height 19
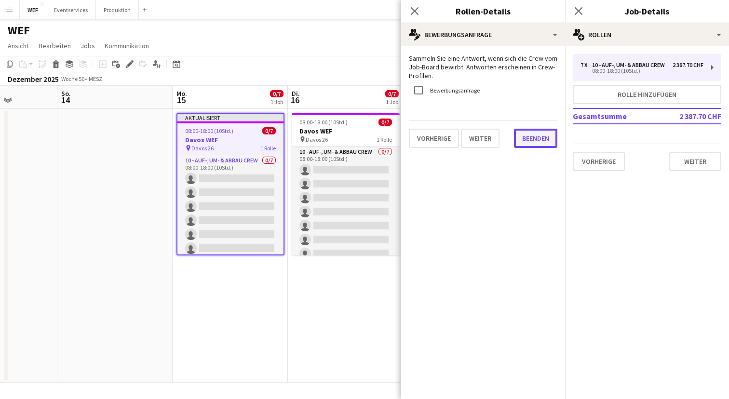
click at [533, 135] on button "Beenden" at bounding box center [535, 138] width 43 height 19
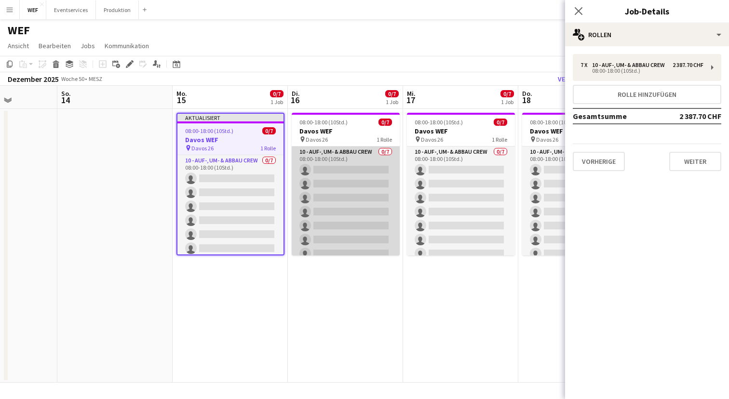
click at [333, 169] on app-card-role "10 - Auf-, Um- & Abbau Crew 0/7 08:00-18:00 (10Std.) single-neutral-actions sin…" at bounding box center [346, 205] width 108 height 117
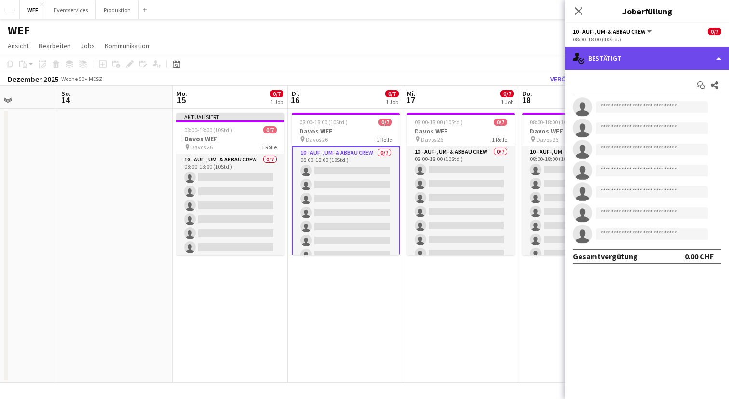
click at [624, 57] on div "single-neutral-actions-check-2 Bestätigt" at bounding box center [647, 58] width 164 height 23
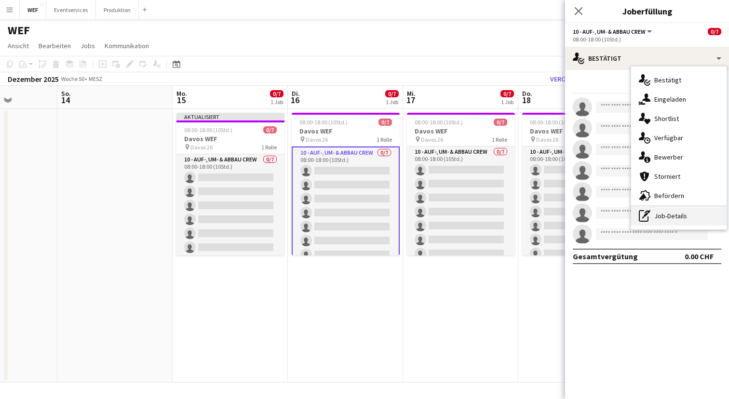
click at [663, 215] on div "pen-write Job-Details" at bounding box center [678, 215] width 95 height 19
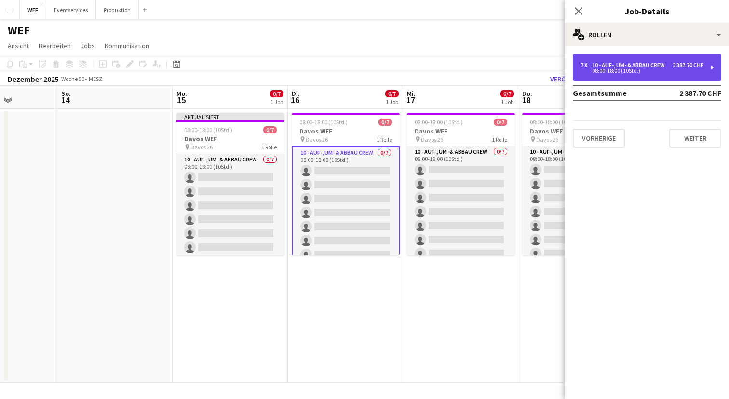
click at [685, 73] on div "7 x 10 - Auf-, Um- & Abbau Crew 2 387.70 CHF 08:00-18:00 (10Std.)" at bounding box center [647, 67] width 148 height 27
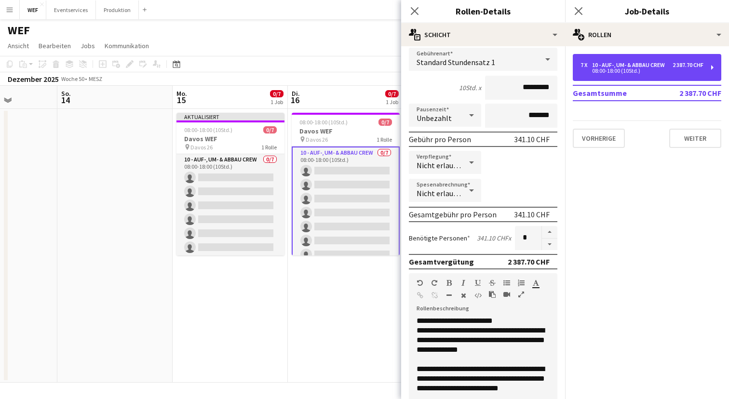
scroll to position [209, 0]
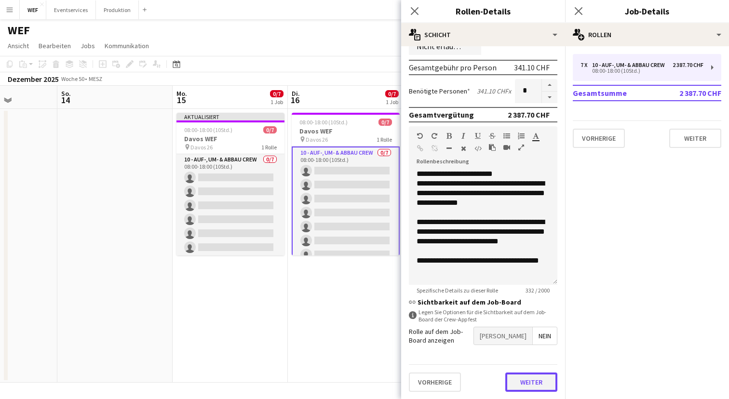
click at [530, 377] on button "Weiter" at bounding box center [531, 382] width 52 height 19
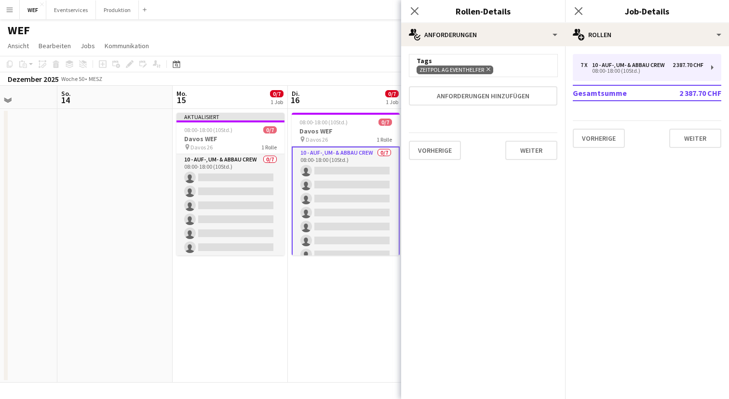
click at [489, 69] on icon "Entfernen" at bounding box center [487, 69] width 6 height 6
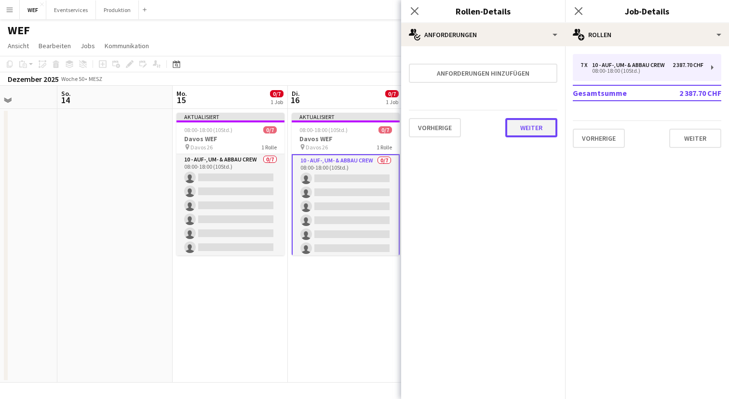
click at [528, 128] on button "Weiter" at bounding box center [531, 127] width 52 height 19
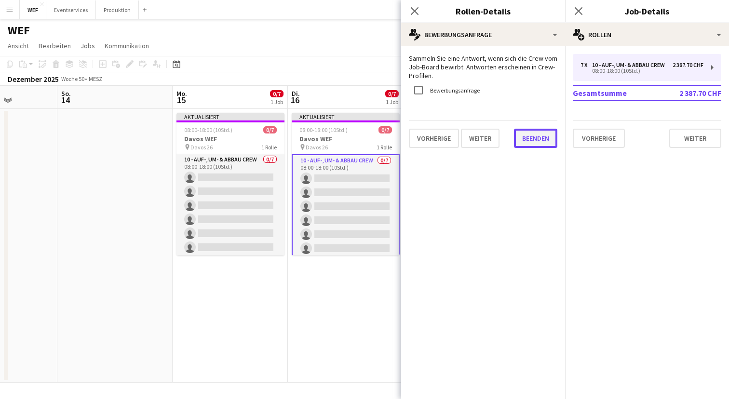
click at [537, 139] on button "Beenden" at bounding box center [535, 138] width 43 height 19
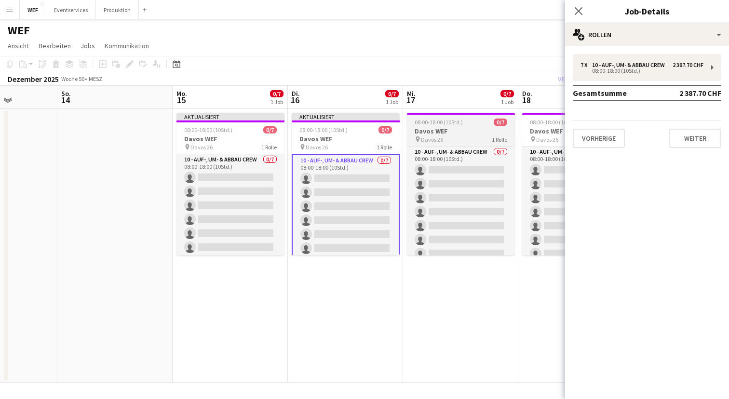
click at [456, 138] on div "pin Davos 26 1 Rolle" at bounding box center [461, 139] width 108 height 8
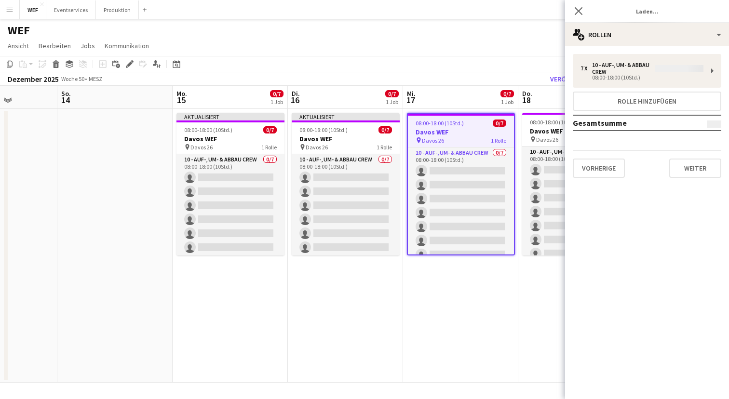
click at [639, 64] on div "7 x 10 - Auf-, Um- & Abbau Crew 08:00-18:00 (10Std.) Rolle hinzufügen Gesamtsum…" at bounding box center [647, 116] width 164 height 124
click at [698, 67] on div "7 x 10 - Auf-, Um- & Abbau Crew 08:00-18:00 (10Std.) Rolle hinzufügen Gesamtsum…" at bounding box center [647, 116] width 164 height 124
click at [712, 73] on div "7 x 10 - Auf-, Um- & Abbau Crew 08:00-18:00 (10Std.) Rolle hinzufügen Gesamtsum…" at bounding box center [647, 116] width 164 height 124
click at [711, 70] on div "7 x 10 - Auf-, Um- & Abbau Crew 08:00-18:00 (10Std.) Rolle hinzufügen Gesamtsum…" at bounding box center [647, 116] width 164 height 124
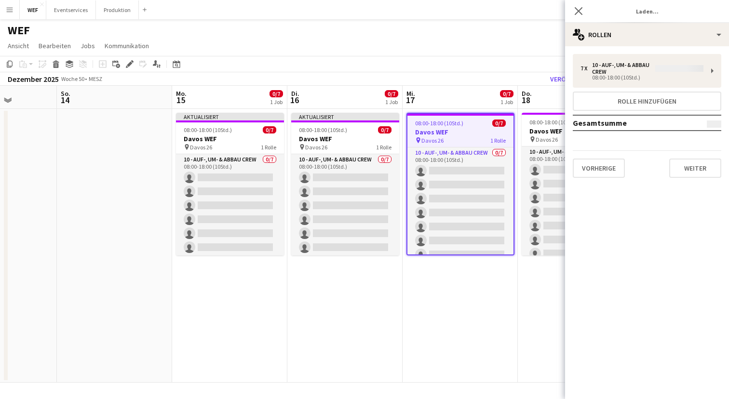
click at [462, 88] on app-board-header-date "Mi. 17 0/7 1 Job" at bounding box center [459, 97] width 115 height 23
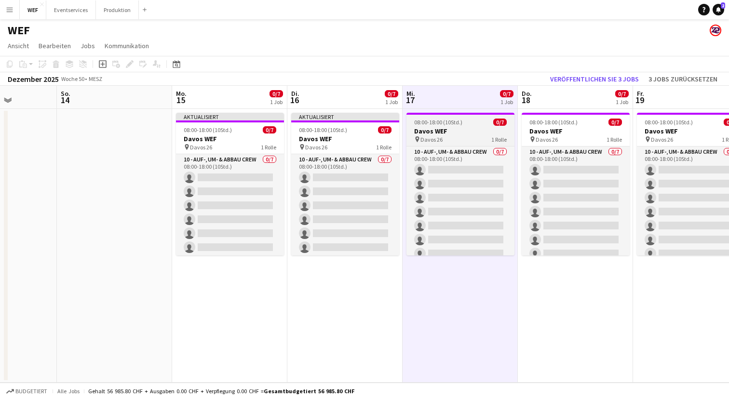
click at [446, 133] on h3 "Davos WEF" at bounding box center [460, 131] width 108 height 9
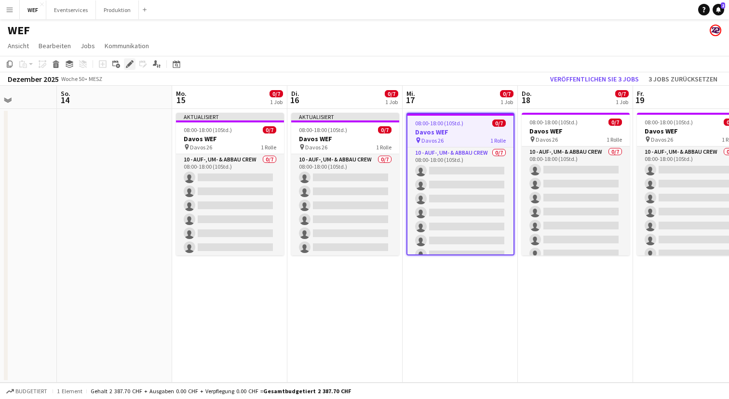
click at [124, 61] on div "Bearbeiten" at bounding box center [130, 64] width 12 height 12
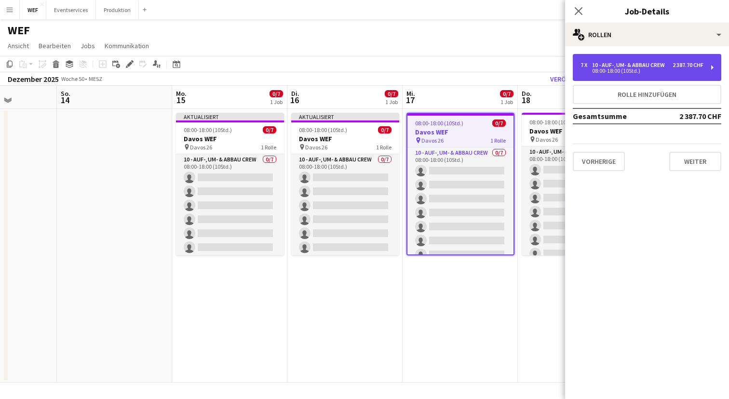
click at [656, 61] on div "7 x 10 - Auf-, Um- & Abbau Crew 2 387.70 CHF 08:00-18:00 (10Std.)" at bounding box center [647, 67] width 148 height 27
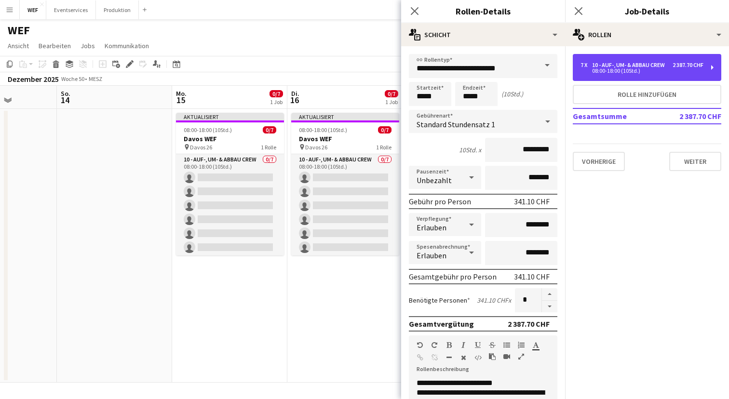
scroll to position [209, 0]
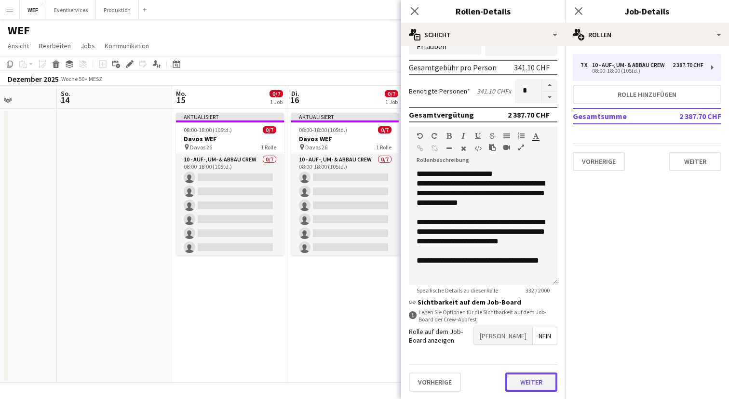
click at [533, 380] on button "Weiter" at bounding box center [531, 382] width 52 height 19
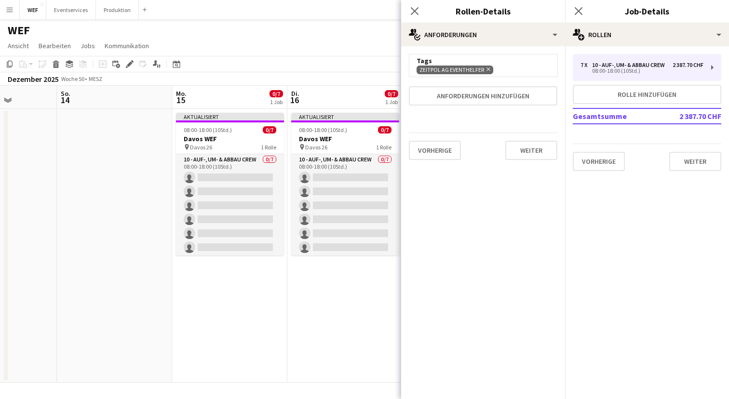
click at [489, 71] on icon "Entfernen" at bounding box center [487, 69] width 6 height 6
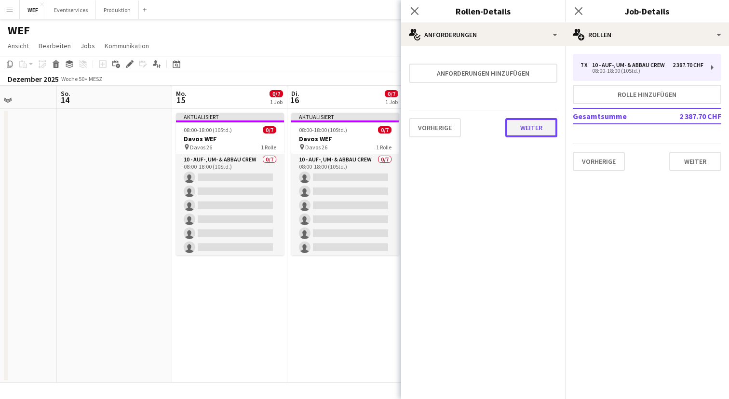
click at [534, 130] on button "Weiter" at bounding box center [531, 127] width 52 height 19
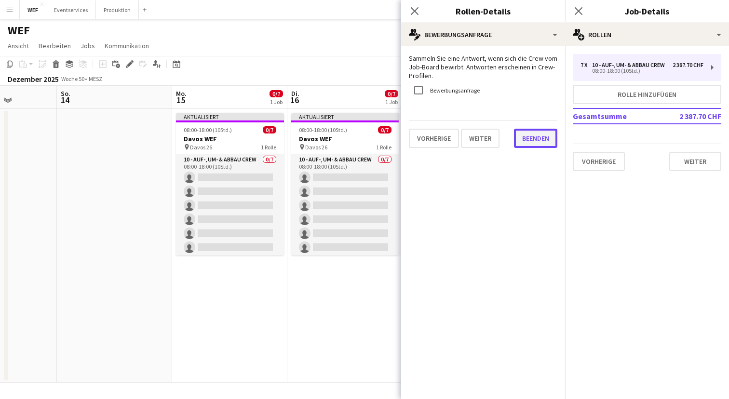
click at [534, 136] on button "Beenden" at bounding box center [535, 138] width 43 height 19
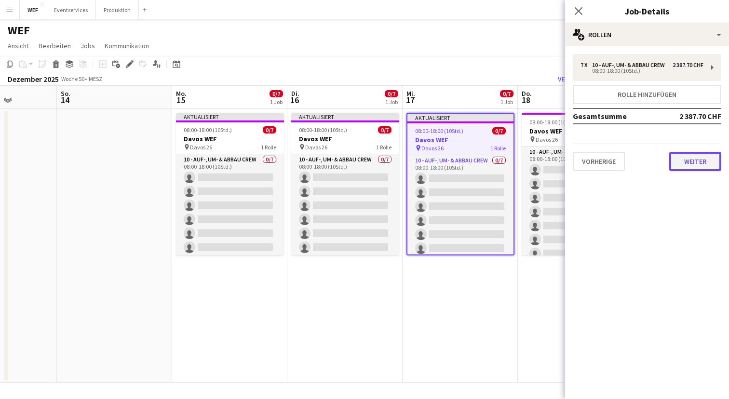
click at [696, 163] on button "Weiter" at bounding box center [695, 161] width 52 height 19
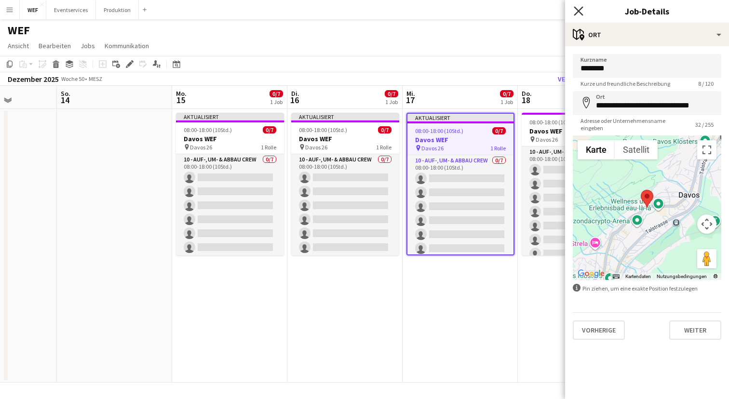
click at [579, 9] on icon "Pop-in schließen" at bounding box center [578, 10] width 9 height 9
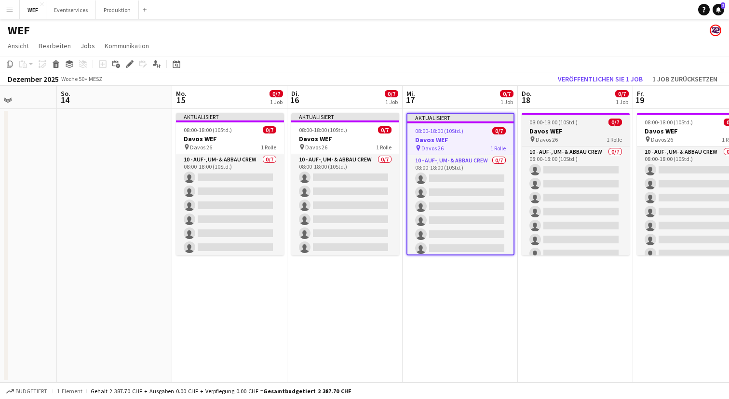
click at [548, 119] on span "08:00-18:00 (10Std.)" at bounding box center [553, 122] width 48 height 7
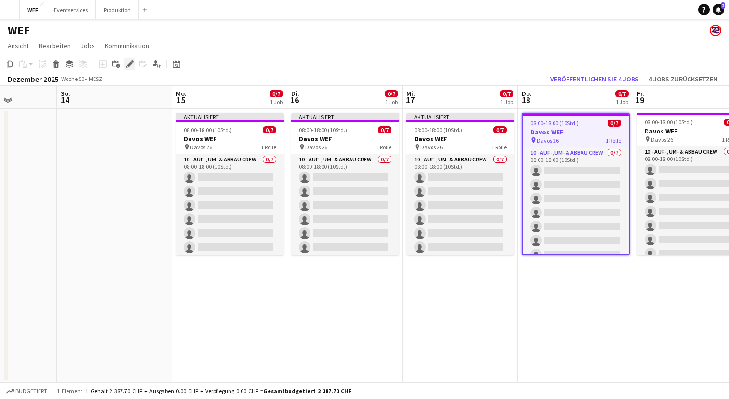
click at [133, 64] on icon "Bearbeiten" at bounding box center [130, 64] width 8 height 8
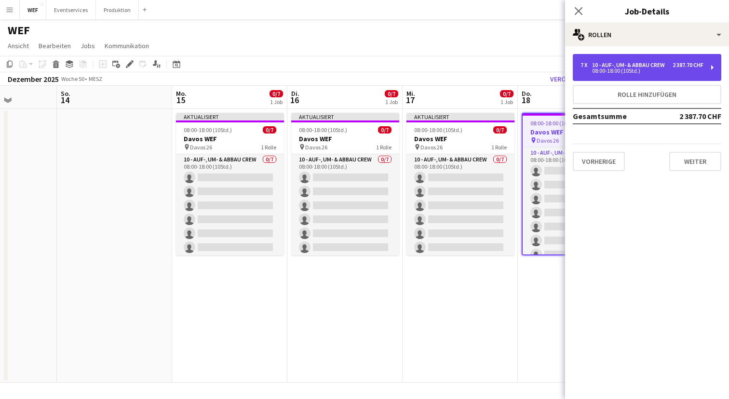
click at [636, 70] on div "08:00-18:00 (10Std.)" at bounding box center [641, 70] width 123 height 5
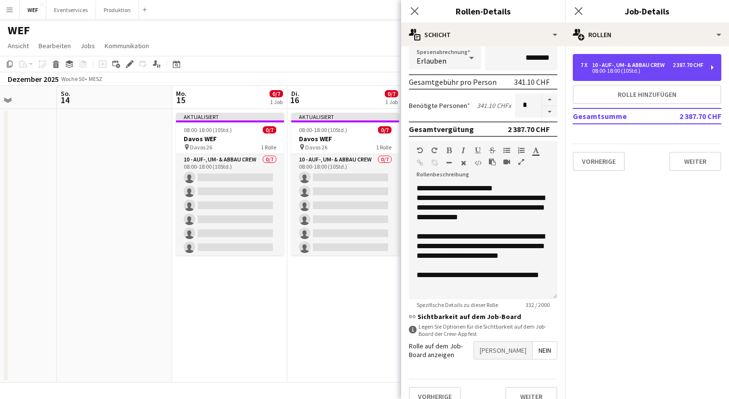
scroll to position [209, 0]
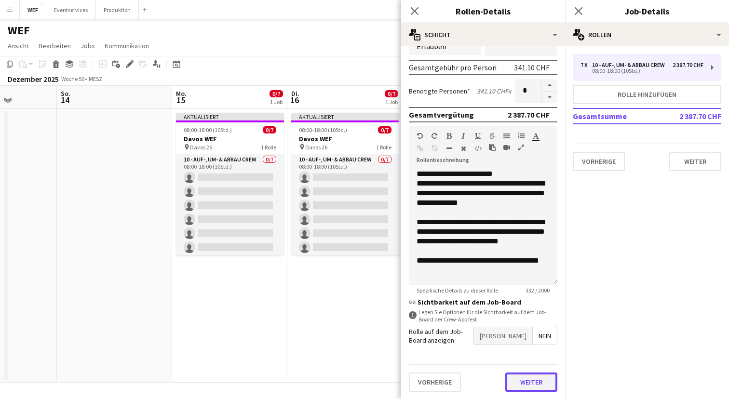
click at [526, 380] on button "Weiter" at bounding box center [531, 382] width 52 height 19
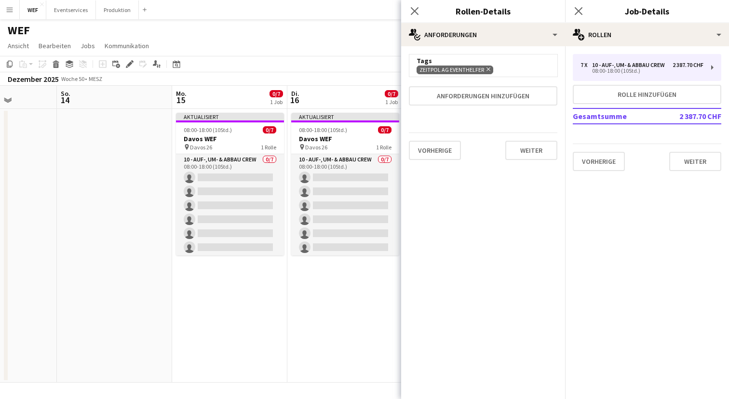
scroll to position [0, 0]
click at [489, 68] on icon "Entfernen" at bounding box center [487, 69] width 6 height 6
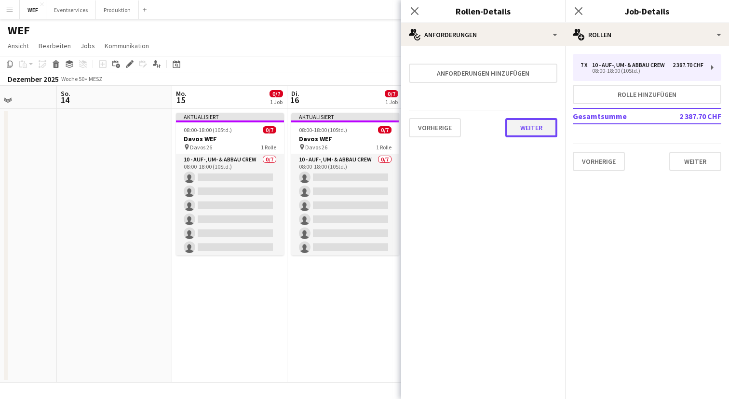
click at [540, 130] on button "Weiter" at bounding box center [531, 127] width 52 height 19
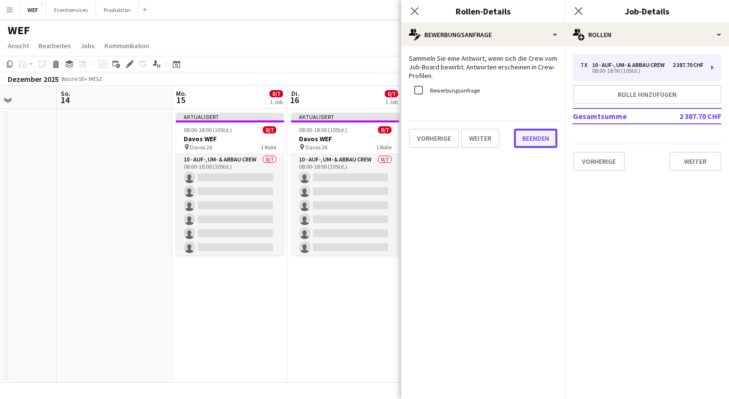
click at [537, 138] on button "Beenden" at bounding box center [535, 138] width 43 height 19
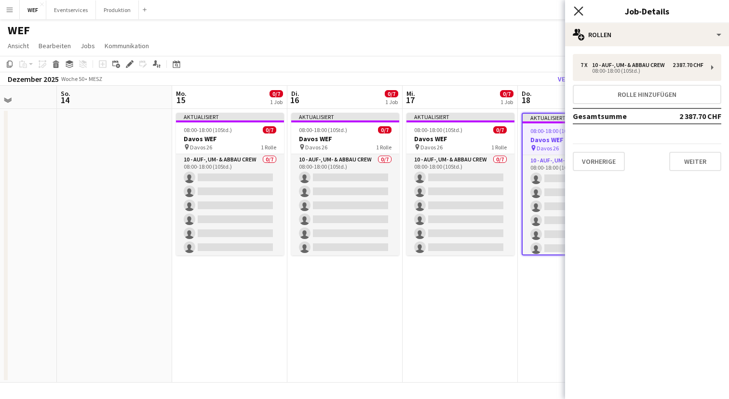
click at [577, 11] on icon at bounding box center [578, 10] width 9 height 9
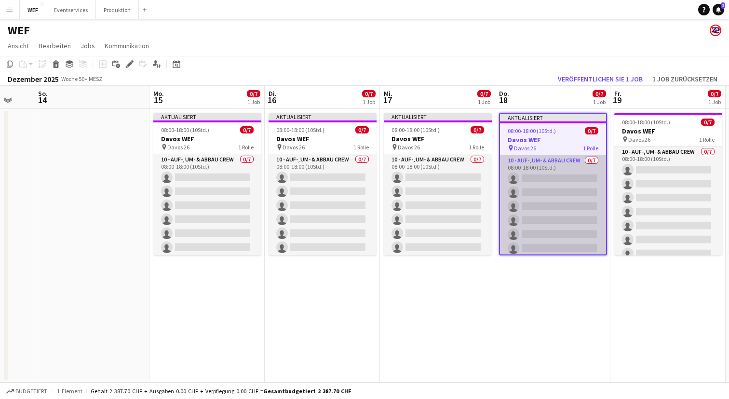
scroll to position [0, 337]
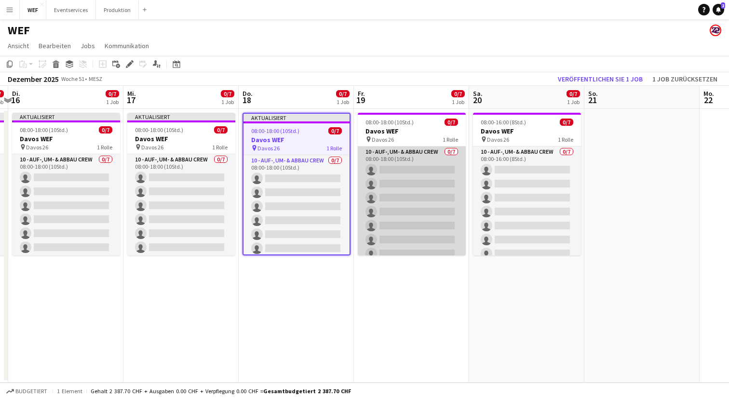
click at [417, 147] on app-card-role "10 - Auf-, Um- & Abbau Crew 0/7 08:00-18:00 (10Std.) single-neutral-actions sin…" at bounding box center [412, 205] width 108 height 117
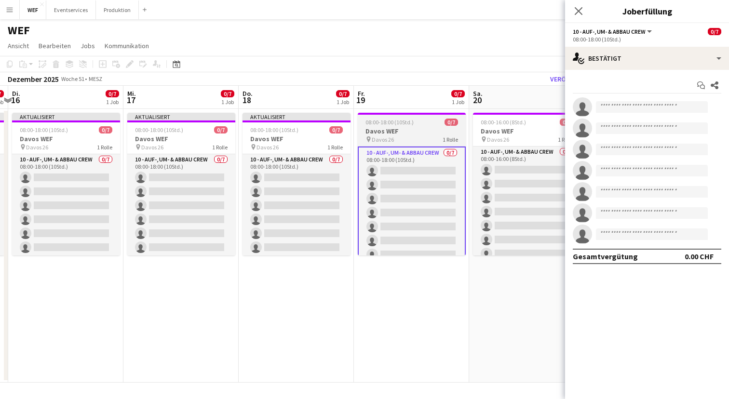
click at [404, 143] on app-job-card "08:00-18:00 (10Std.) 0/7 Davos WEF pin Davos 26 1 Rolle 10 - Auf-, Um- & Abbau …" at bounding box center [412, 184] width 108 height 143
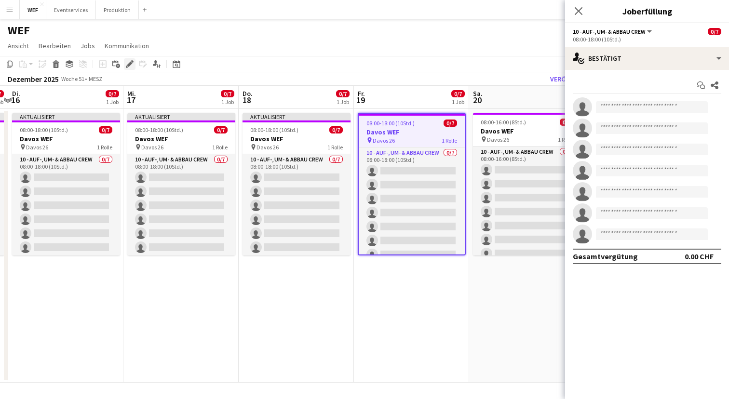
click at [129, 62] on icon "Bearbeiten" at bounding box center [130, 64] width 8 height 8
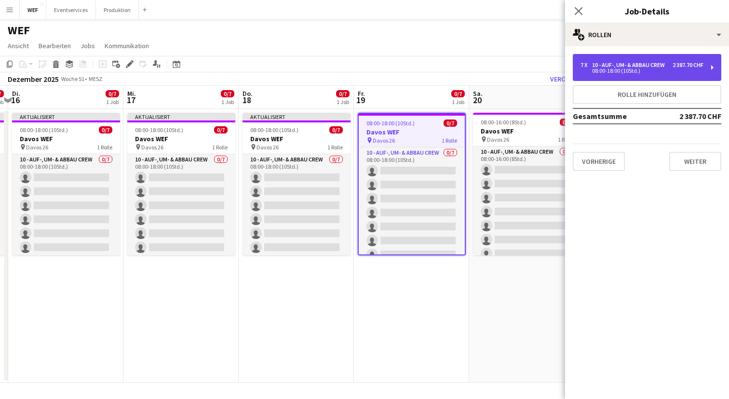
click at [666, 70] on div "08:00-18:00 (10Std.)" at bounding box center [641, 70] width 123 height 5
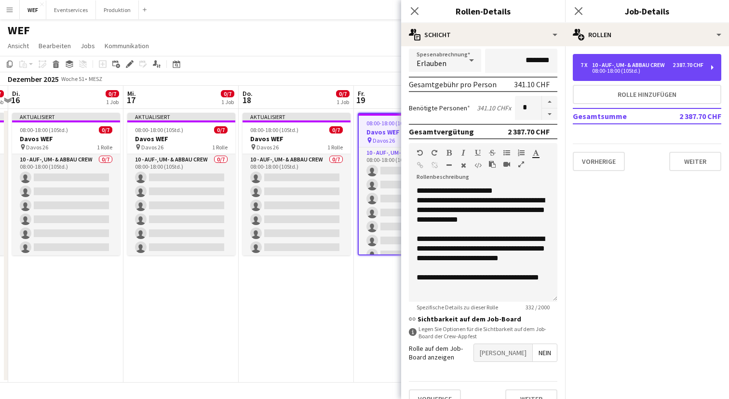
scroll to position [209, 0]
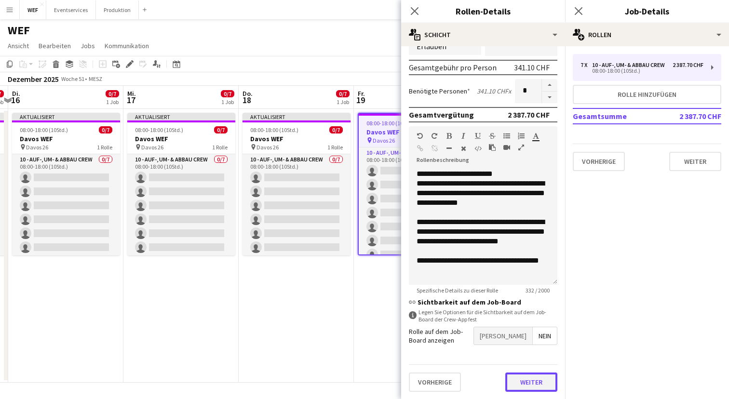
click at [519, 385] on button "Weiter" at bounding box center [531, 382] width 52 height 19
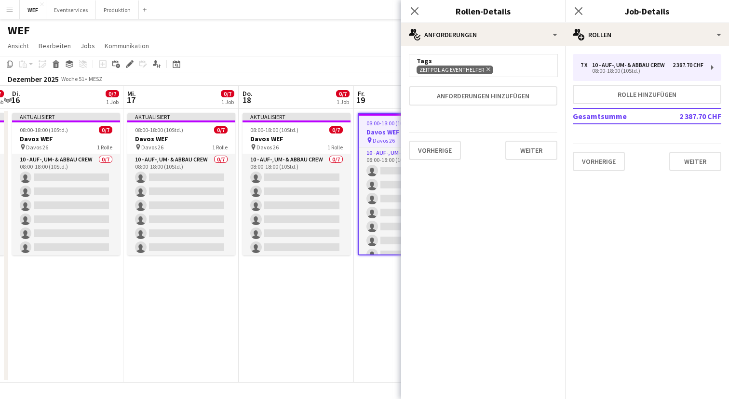
click at [487, 68] on icon at bounding box center [488, 69] width 4 height 4
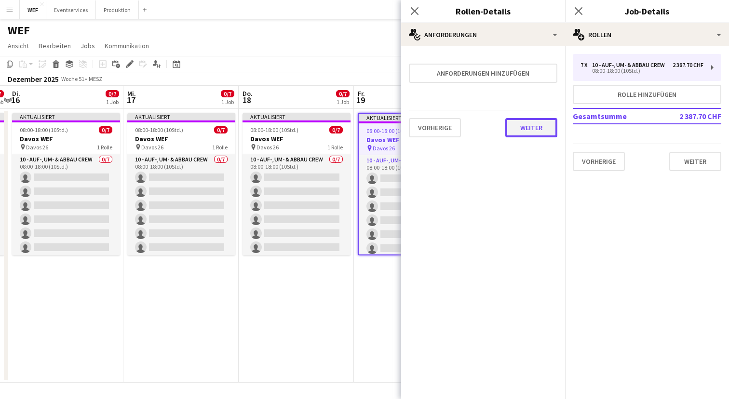
click at [521, 128] on button "Weiter" at bounding box center [531, 127] width 52 height 19
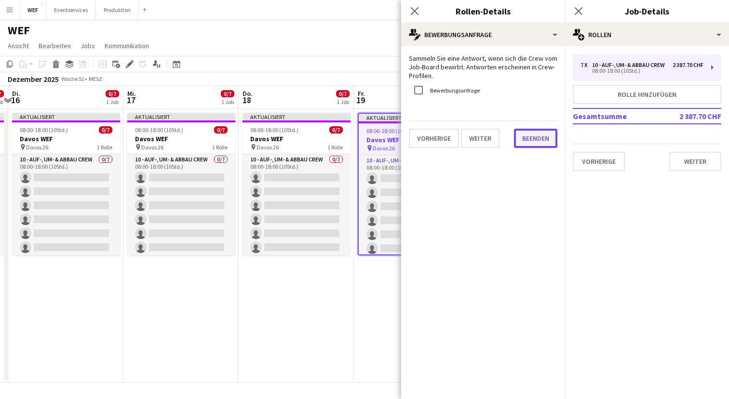
click at [524, 138] on button "Beenden" at bounding box center [535, 138] width 43 height 19
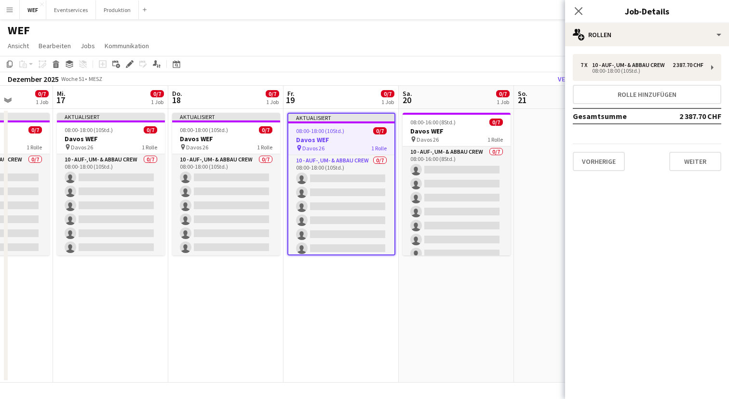
scroll to position [0, 419]
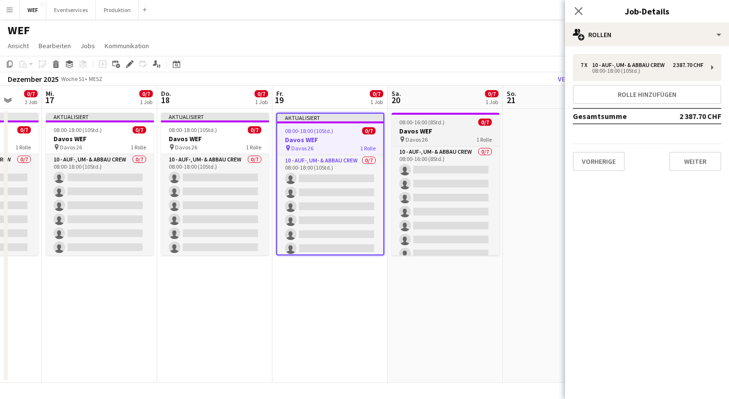
click at [442, 129] on h3 "Davos WEF" at bounding box center [445, 131] width 108 height 9
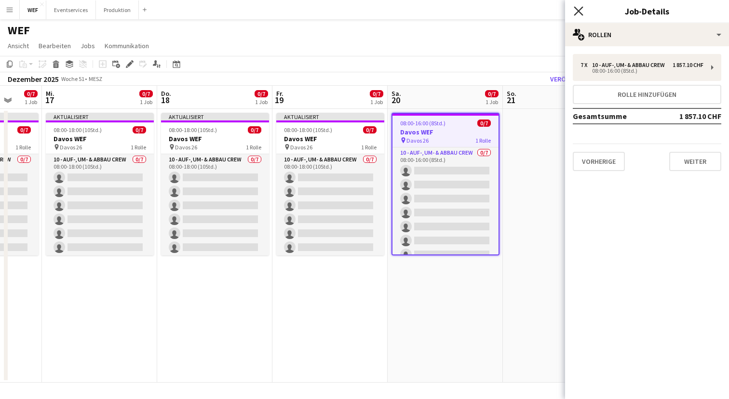
click at [579, 9] on icon at bounding box center [578, 10] width 9 height 9
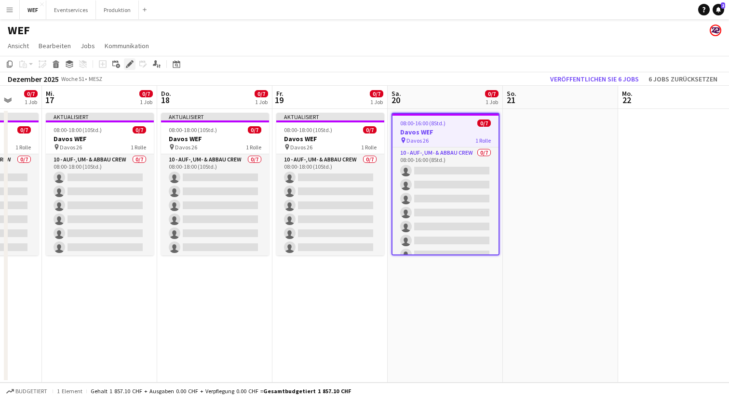
click at [128, 63] on icon "Bearbeiten" at bounding box center [130, 64] width 8 height 8
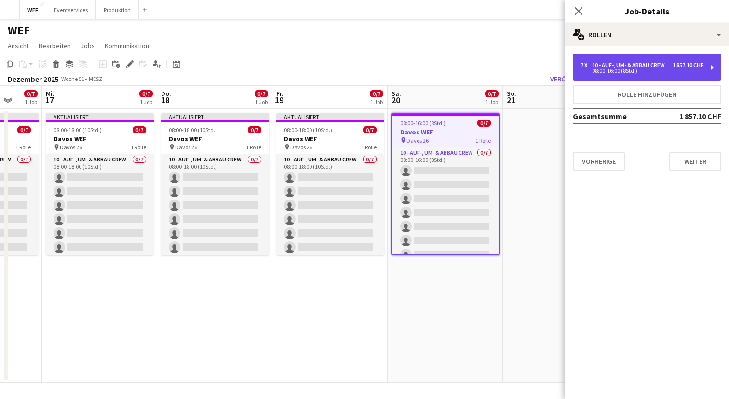
click at [635, 64] on div "10 - Auf-, Um- & Abbau Crew" at bounding box center [630, 65] width 77 height 7
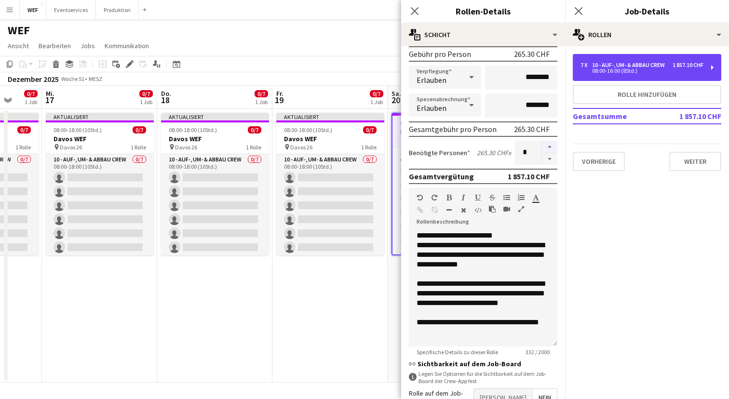
scroll to position [209, 0]
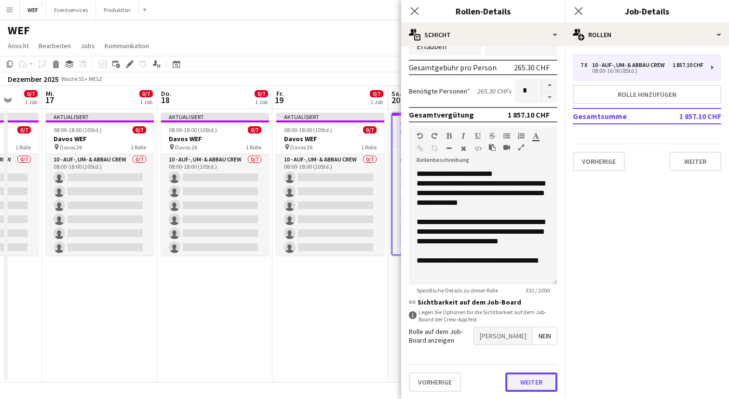
click at [517, 382] on button "Weiter" at bounding box center [531, 382] width 52 height 19
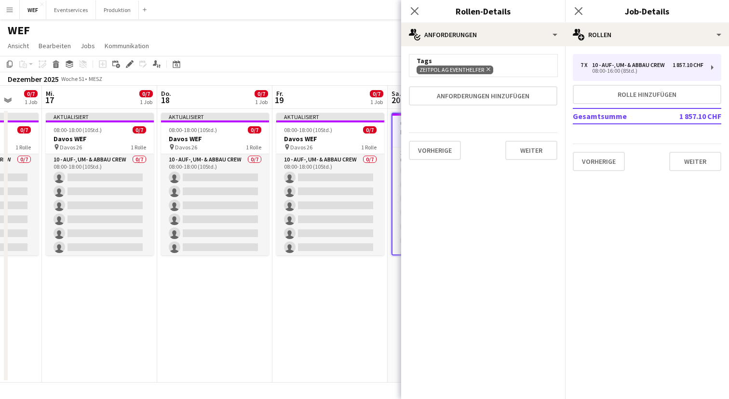
click at [488, 67] on icon "Entfernen" at bounding box center [487, 69] width 6 height 6
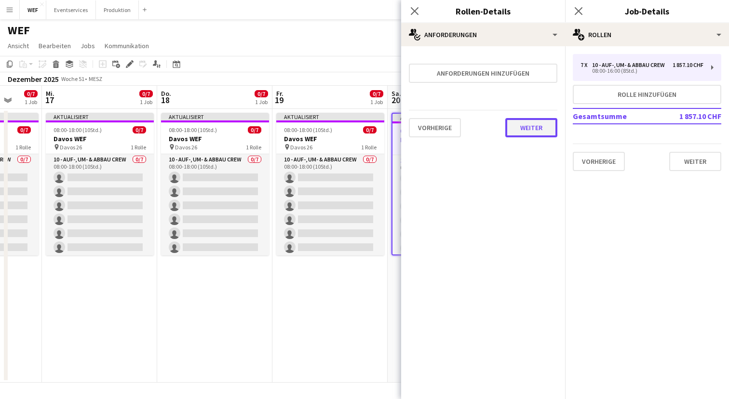
click at [530, 134] on button "Weiter" at bounding box center [531, 127] width 52 height 19
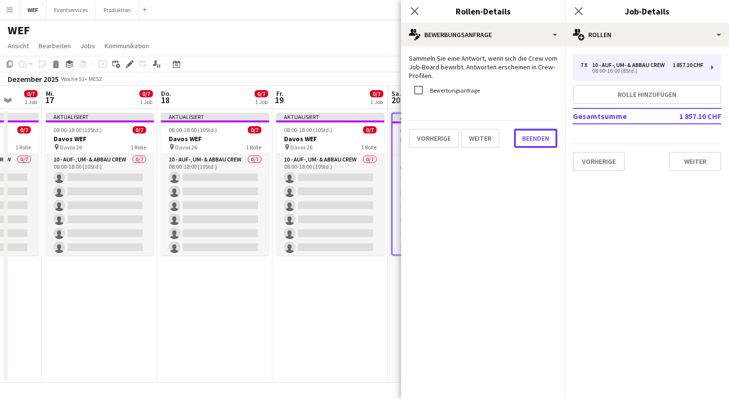
click at [530, 134] on button "Beenden" at bounding box center [535, 138] width 43 height 19
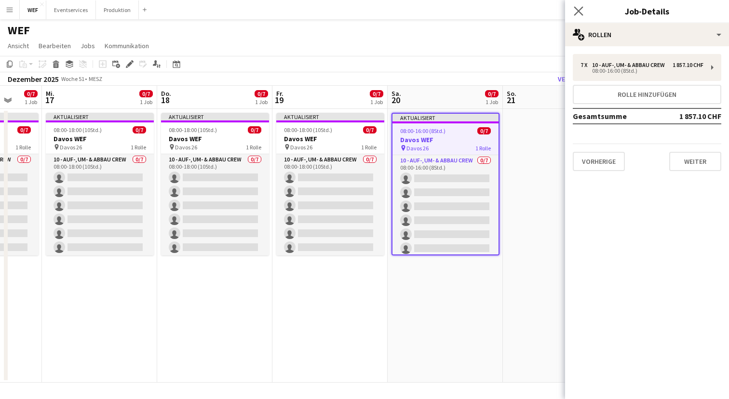
click at [583, 10] on app-icon "Pop-in schließen" at bounding box center [579, 11] width 14 height 14
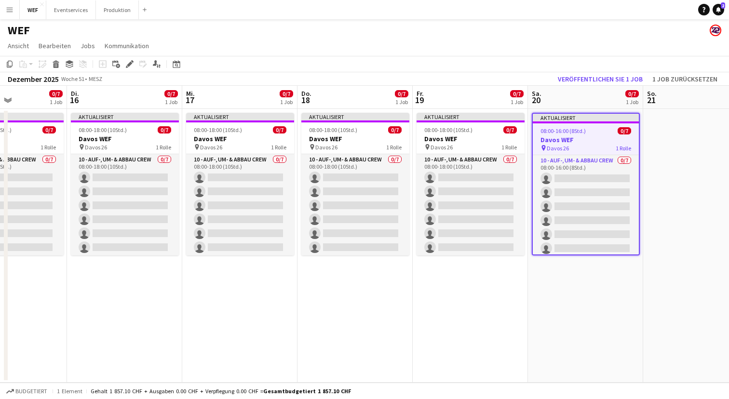
scroll to position [0, 269]
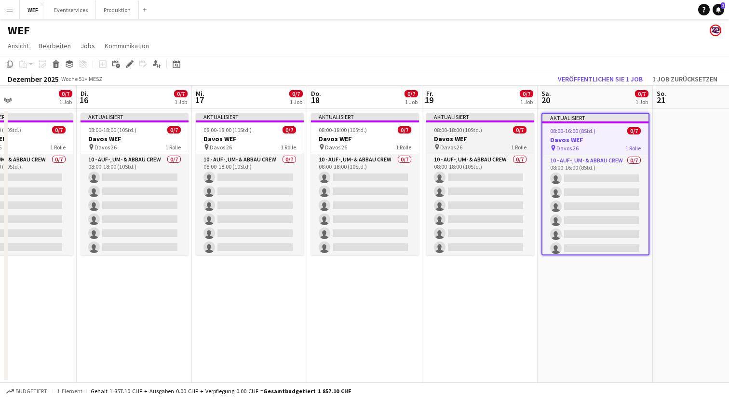
click at [470, 136] on h3 "Davos WEF" at bounding box center [480, 138] width 108 height 9
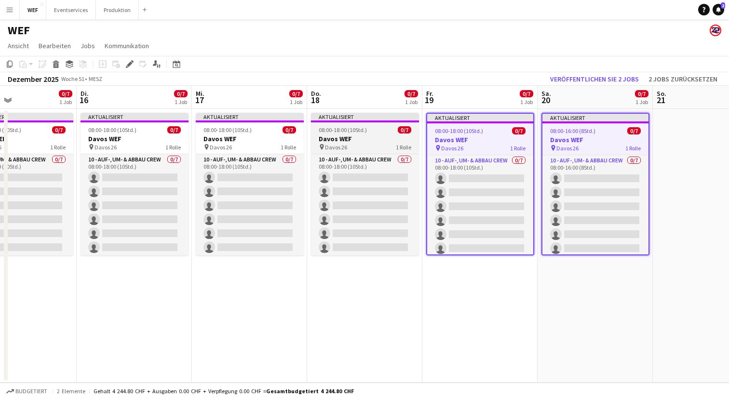
click at [375, 137] on h3 "Davos WEF" at bounding box center [365, 138] width 108 height 9
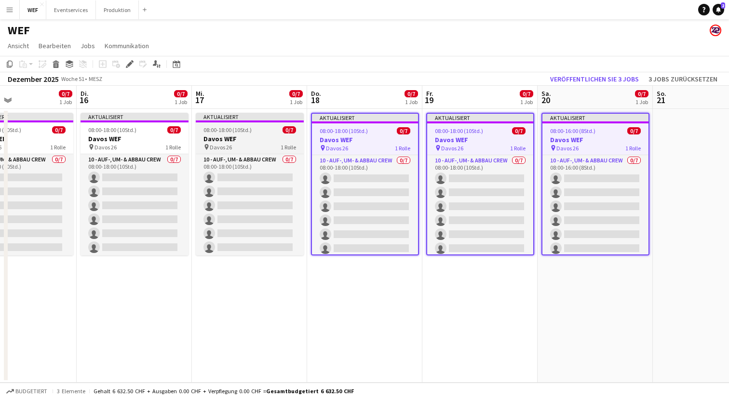
click at [253, 140] on h3 "Davos WEF" at bounding box center [250, 138] width 108 height 9
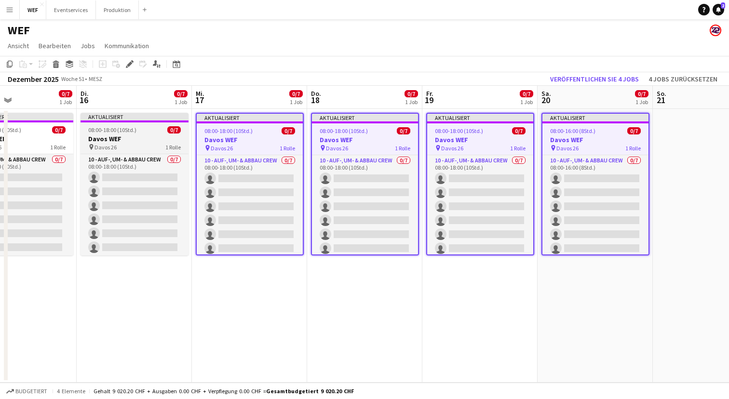
click at [165, 144] on span "1 Rolle" at bounding box center [172, 147] width 15 height 7
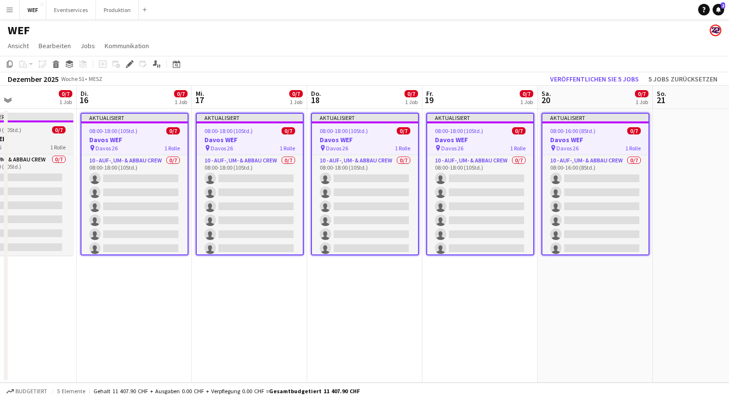
click at [48, 144] on div "pin Davos 26 1 Rolle" at bounding box center [19, 147] width 108 height 8
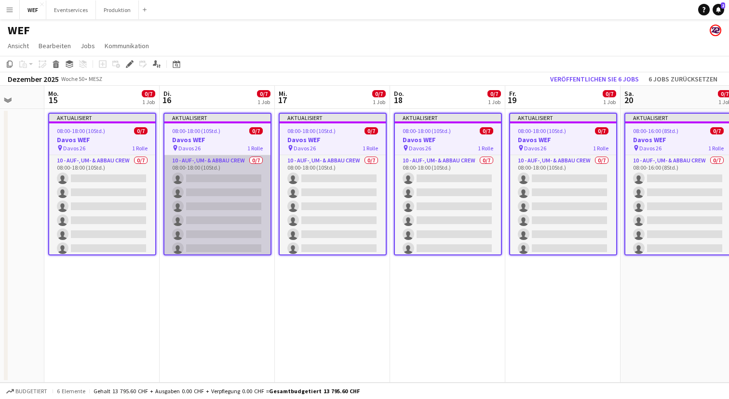
scroll to position [0, 317]
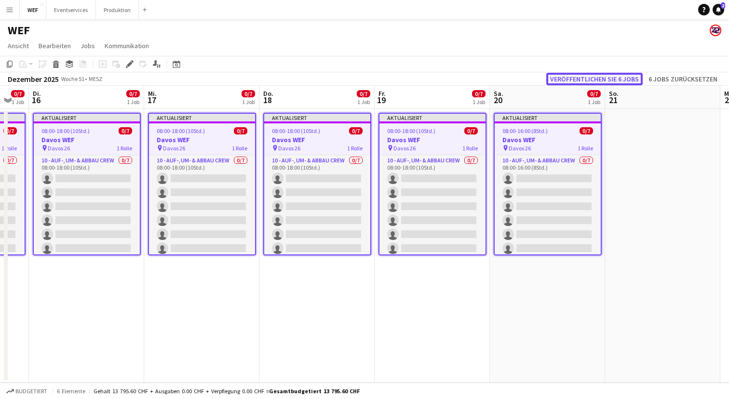
click at [603, 80] on button "Veröffentlichen Sie 6 Jobs" at bounding box center [594, 79] width 96 height 13
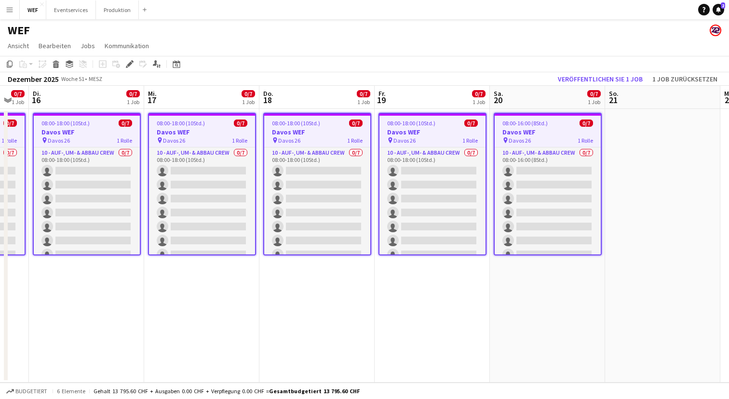
click at [501, 327] on app-date-cell "08:00-16:00 (8Std.) 0/7 Davos WEF pin Davos 26 1 Rolle 10 - Auf-, Um- & Abbau C…" at bounding box center [547, 246] width 115 height 274
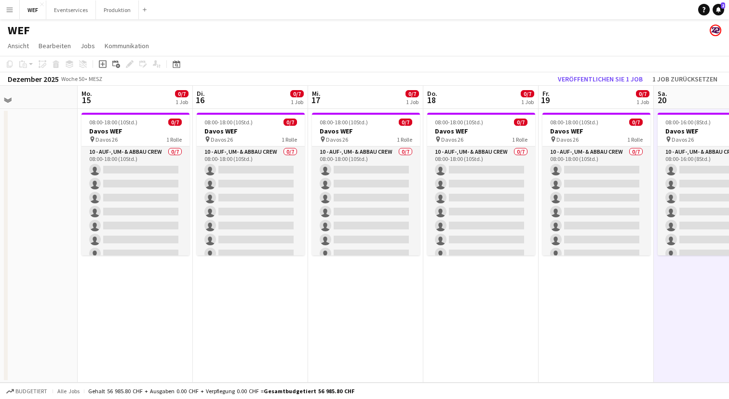
scroll to position [0, 387]
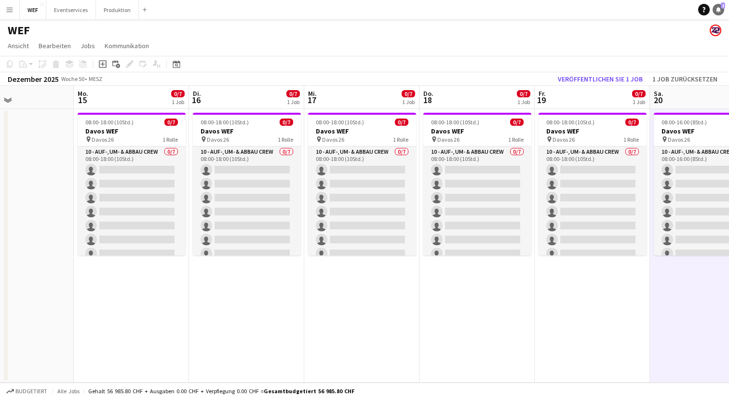
click at [722, 4] on span "2" at bounding box center [723, 5] width 4 height 6
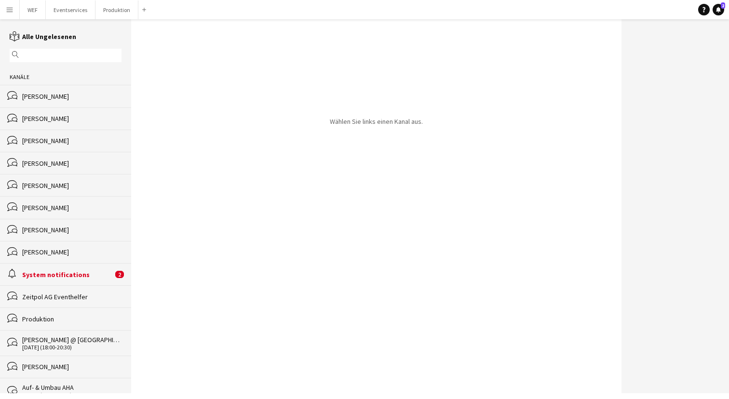
click at [83, 270] on div "System notifications" at bounding box center [67, 274] width 91 height 9
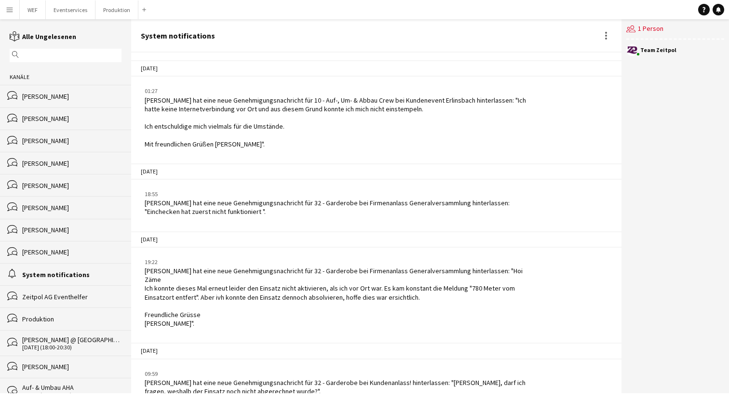
scroll to position [1459, 0]
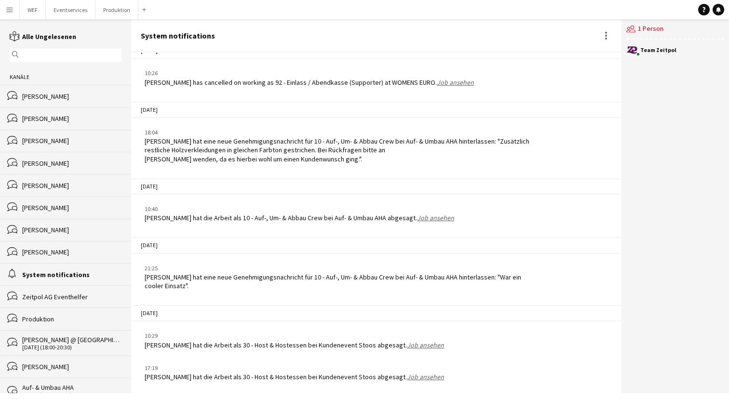
click at [10, 13] on app-icon "Menü" at bounding box center [10, 10] width 8 height 8
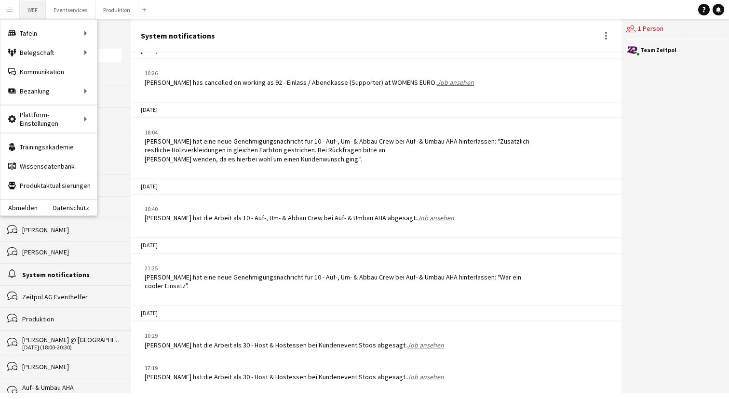
click at [34, 6] on button "WEF Schließen" at bounding box center [33, 9] width 26 height 19
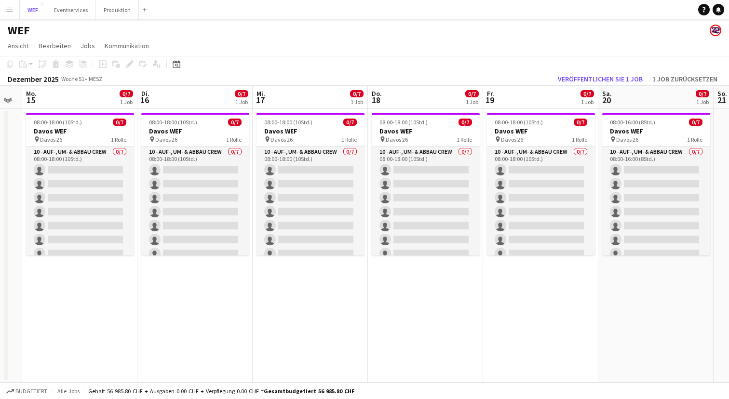
scroll to position [0, 198]
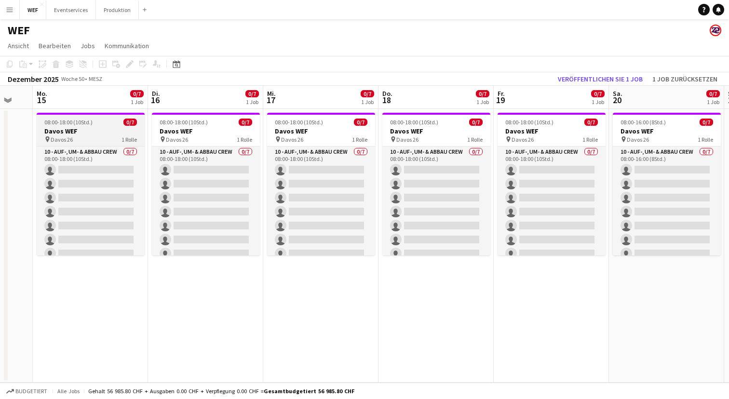
click at [91, 130] on h3 "Davos WEF" at bounding box center [91, 131] width 108 height 9
